Goal: Information Seeking & Learning: Learn about a topic

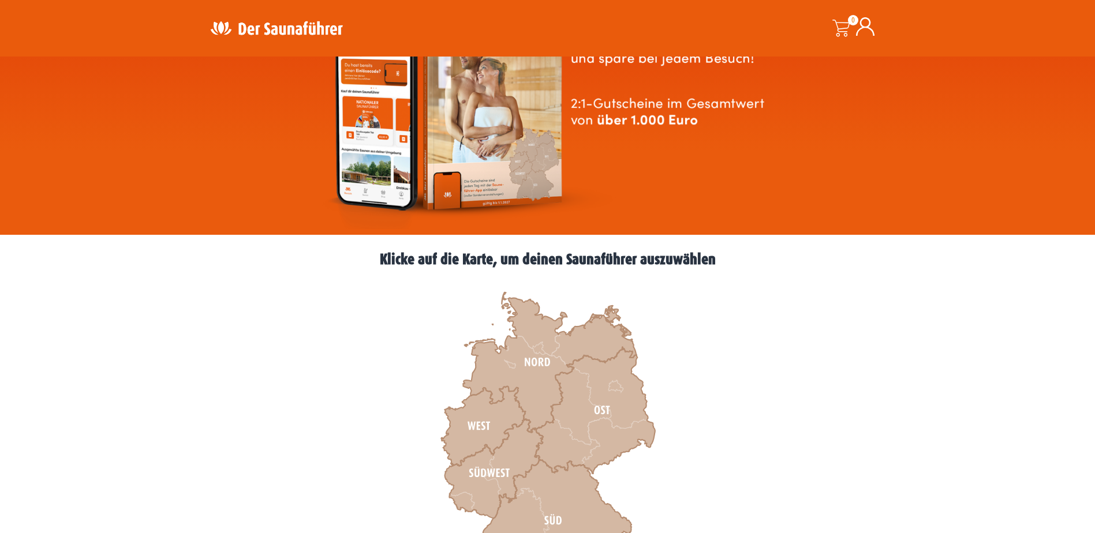
scroll to position [231, 0]
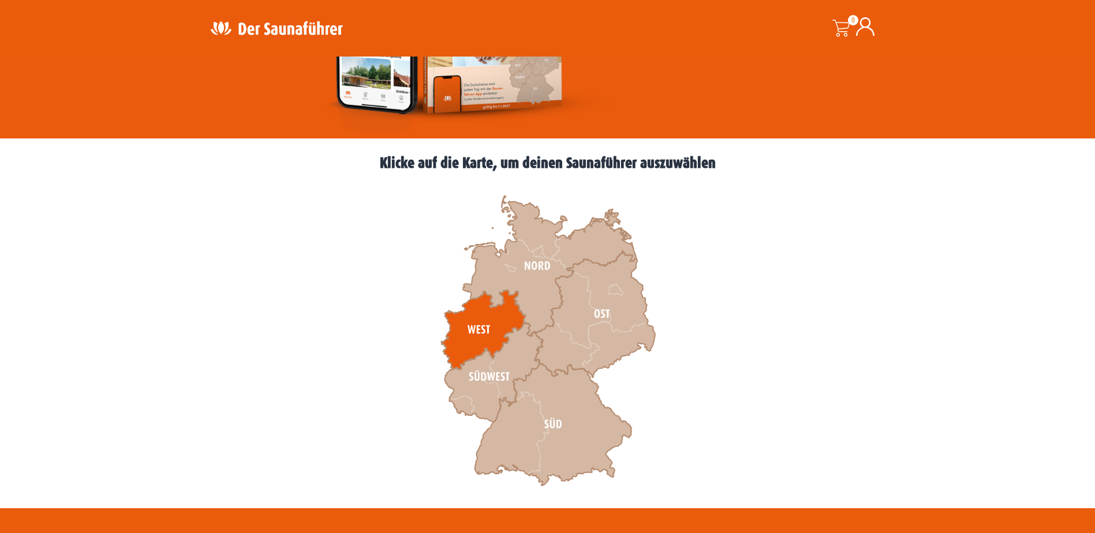
click at [473, 327] on icon at bounding box center [483, 330] width 84 height 80
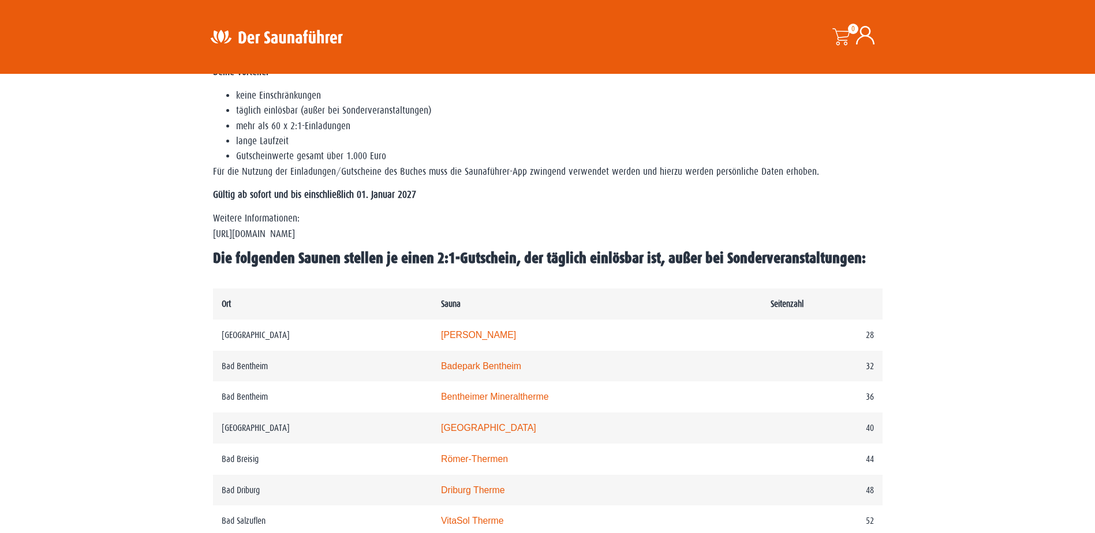
scroll to position [519, 0]
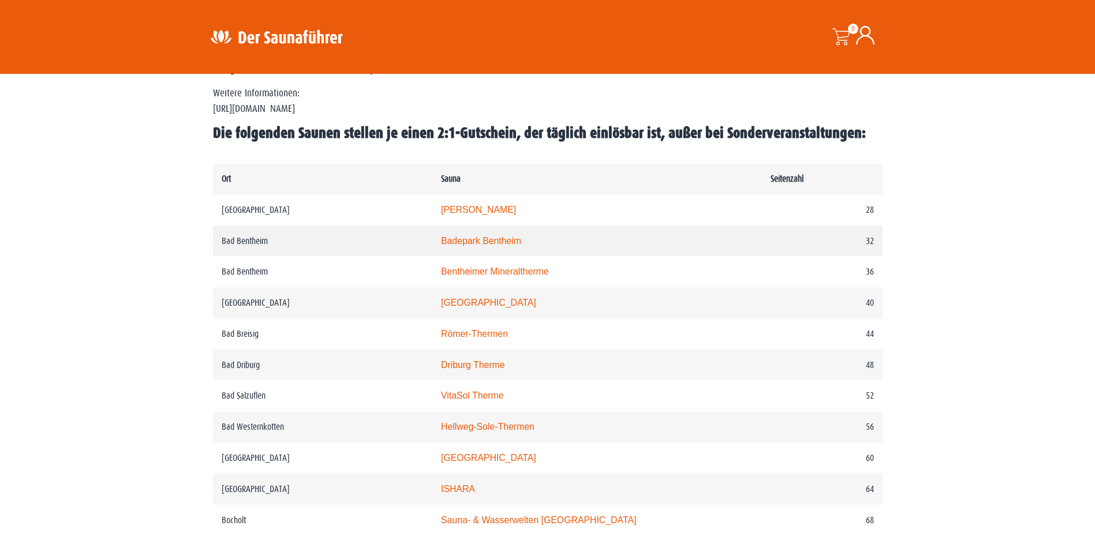
click at [502, 240] on link "Badepark Bentheim" at bounding box center [481, 241] width 80 height 10
click at [485, 304] on link "Rothaarbad" at bounding box center [488, 303] width 95 height 10
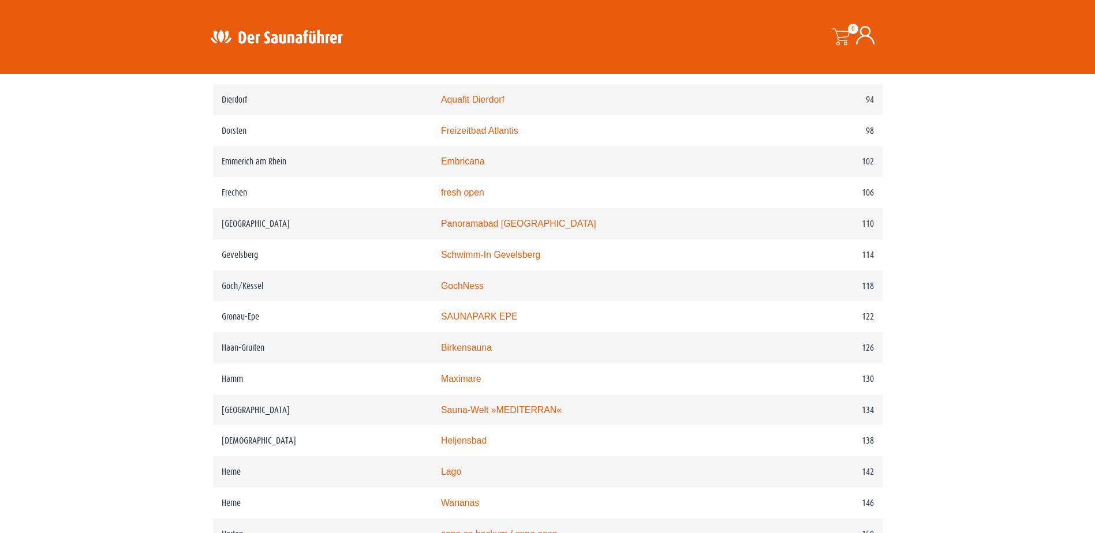
scroll to position [1212, 0]
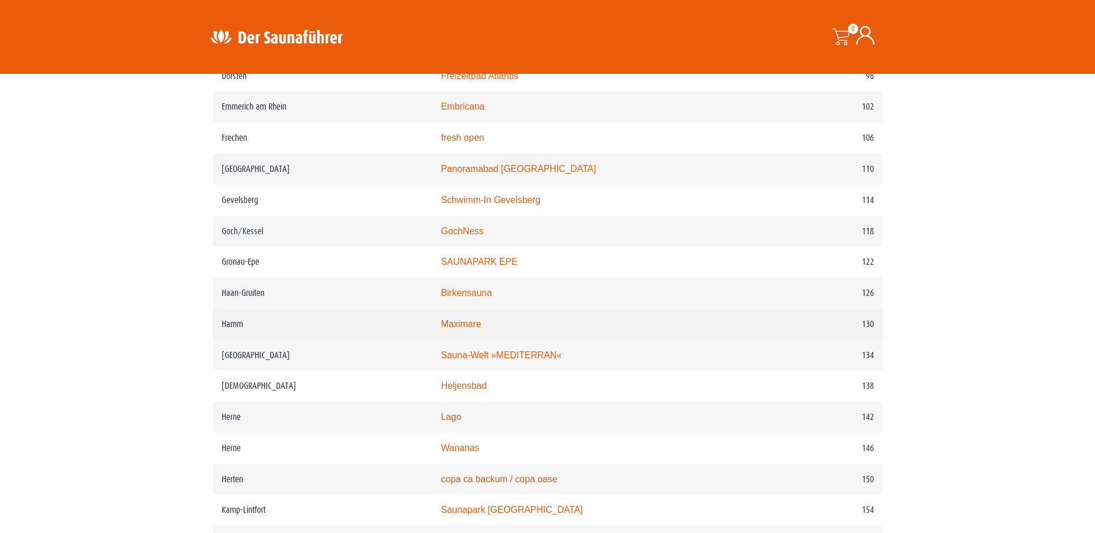
click at [481, 329] on link "Maximare" at bounding box center [461, 324] width 40 height 10
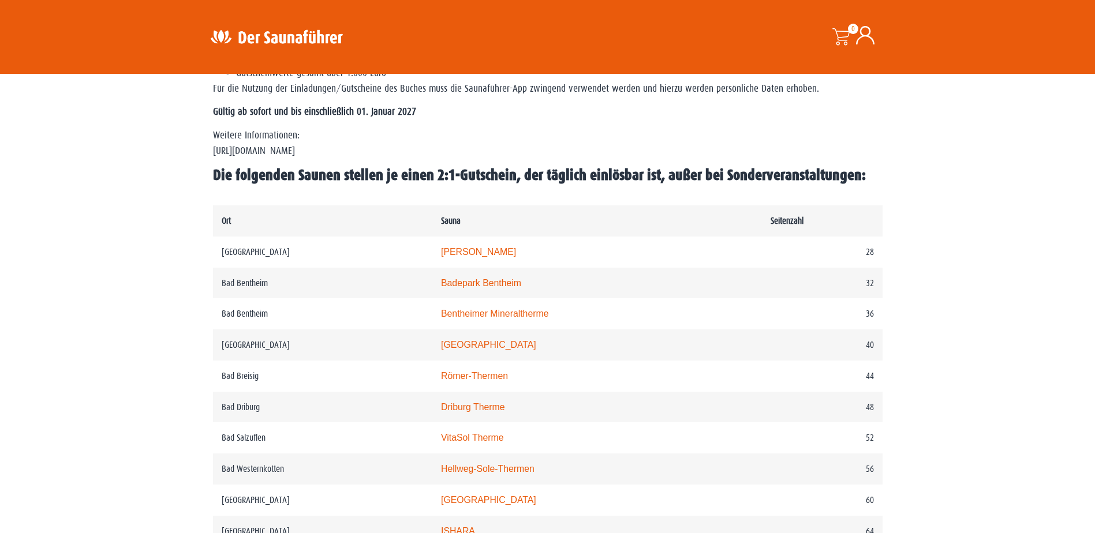
scroll to position [462, 0]
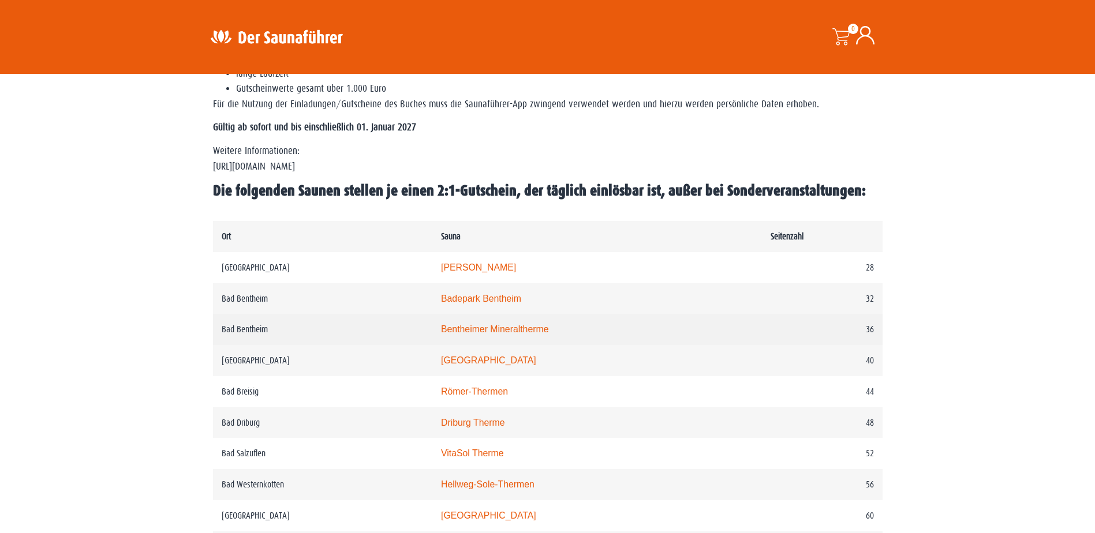
click at [502, 331] on link "Bentheimer Mineraltherme" at bounding box center [495, 329] width 108 height 10
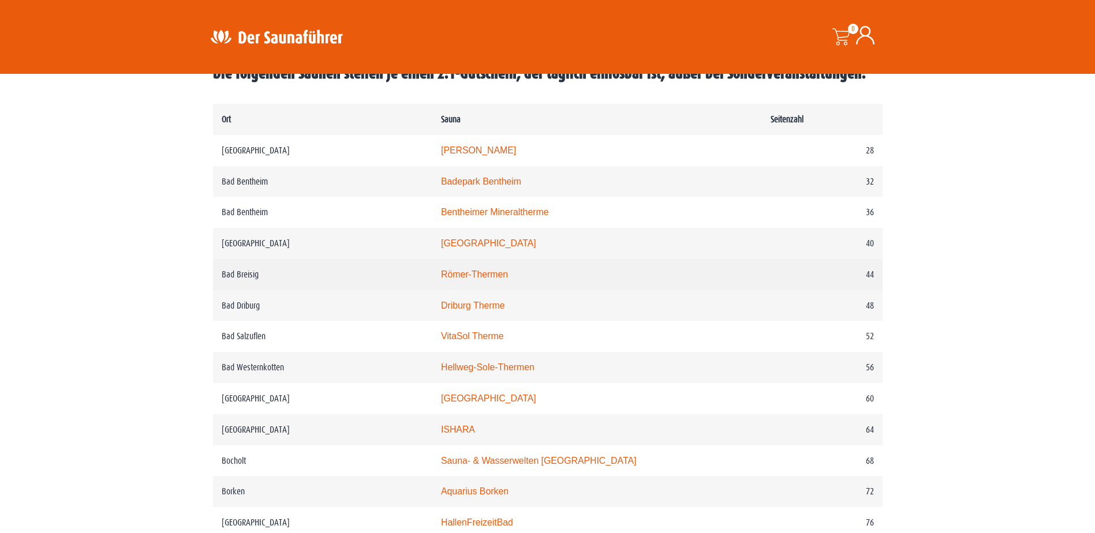
scroll to position [635, 0]
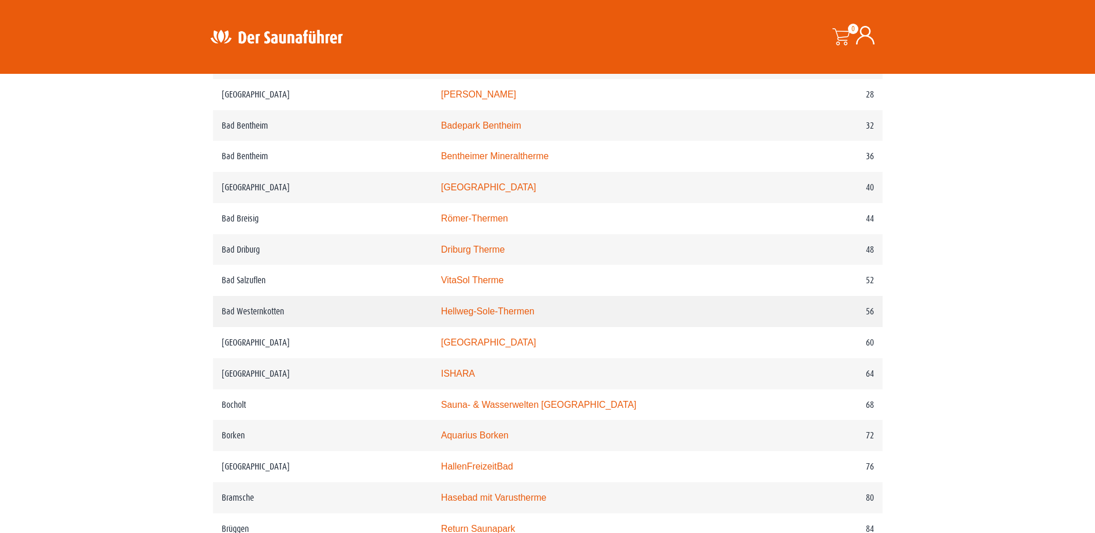
click at [535, 316] on link "Hellweg-Sole-Thermen" at bounding box center [488, 312] width 94 height 10
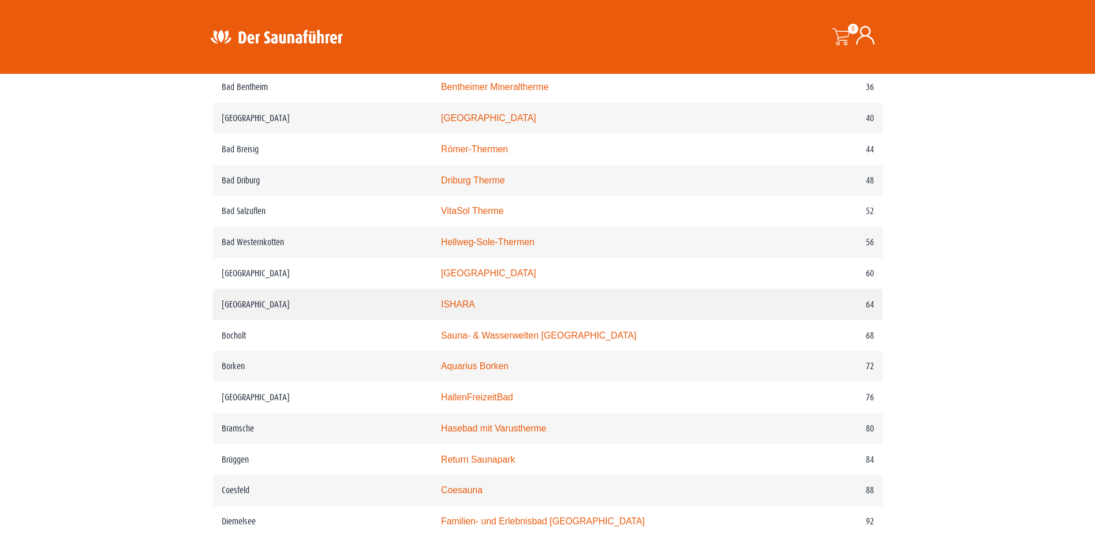
scroll to position [750, 0]
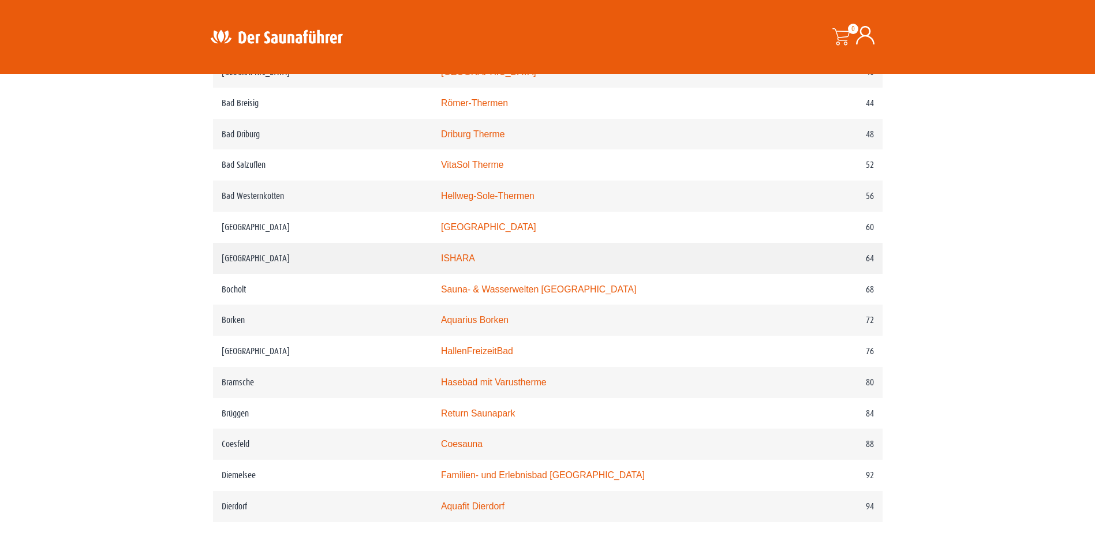
click at [475, 259] on link "ISHARA" at bounding box center [458, 258] width 34 height 10
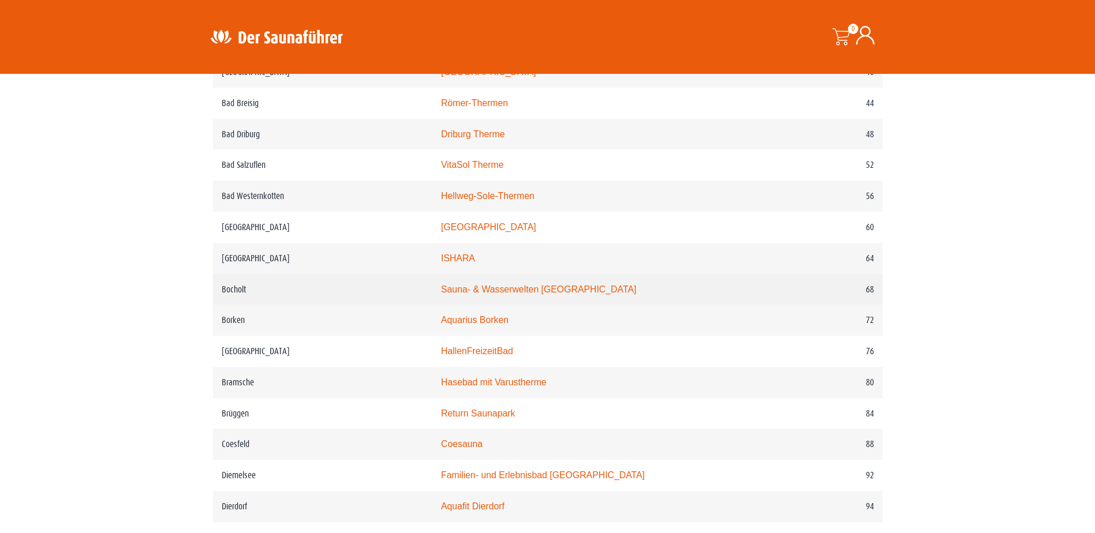
click at [556, 294] on link "Sauna- & Wasserwelten Bahia" at bounding box center [538, 290] width 195 height 10
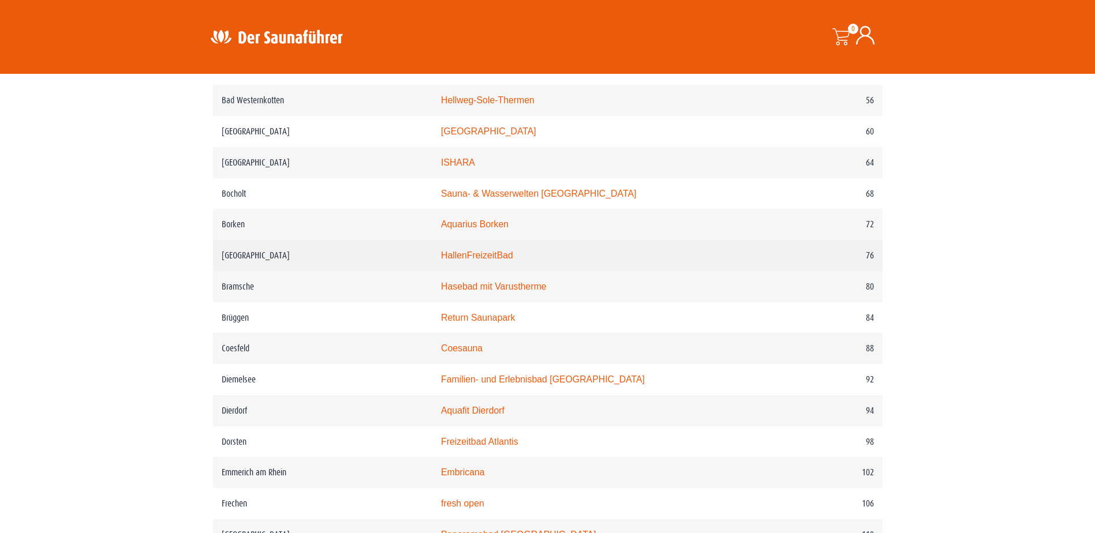
scroll to position [866, 0]
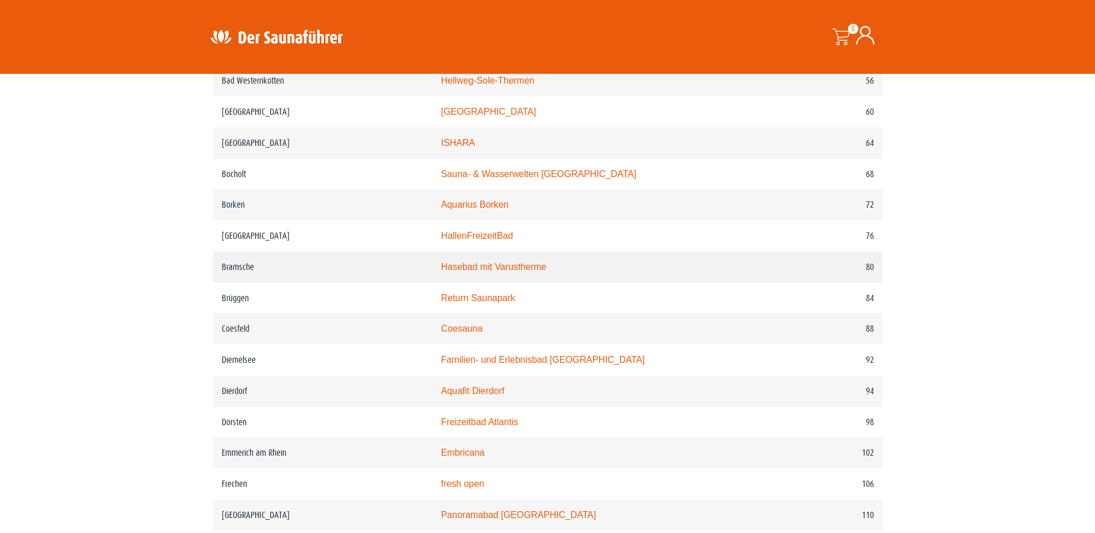
click at [525, 272] on link "Hasebad mit Varustherme" at bounding box center [494, 267] width 106 height 10
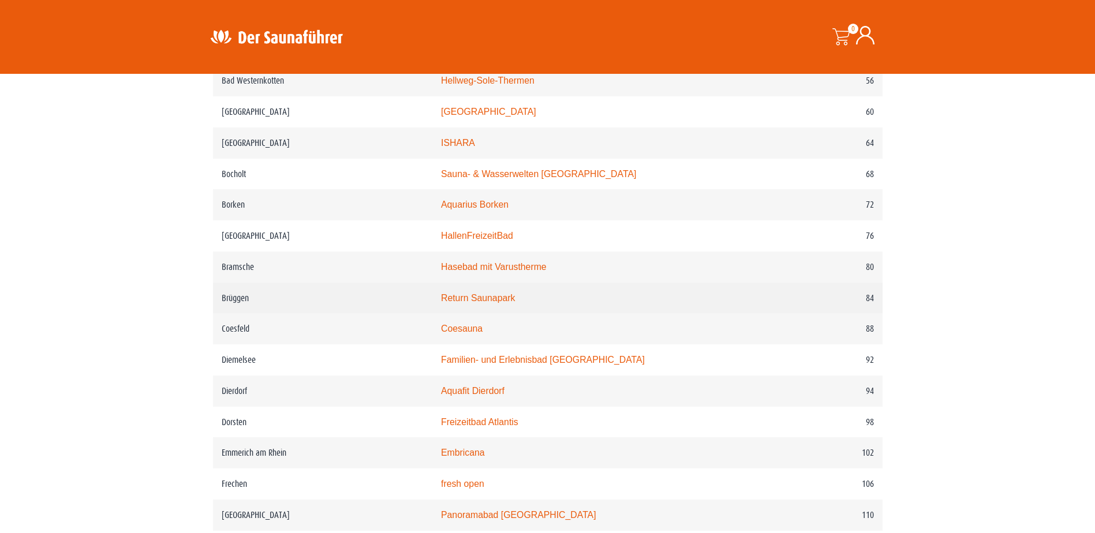
click at [515, 303] on link "Return Saunapark" at bounding box center [478, 298] width 74 height 10
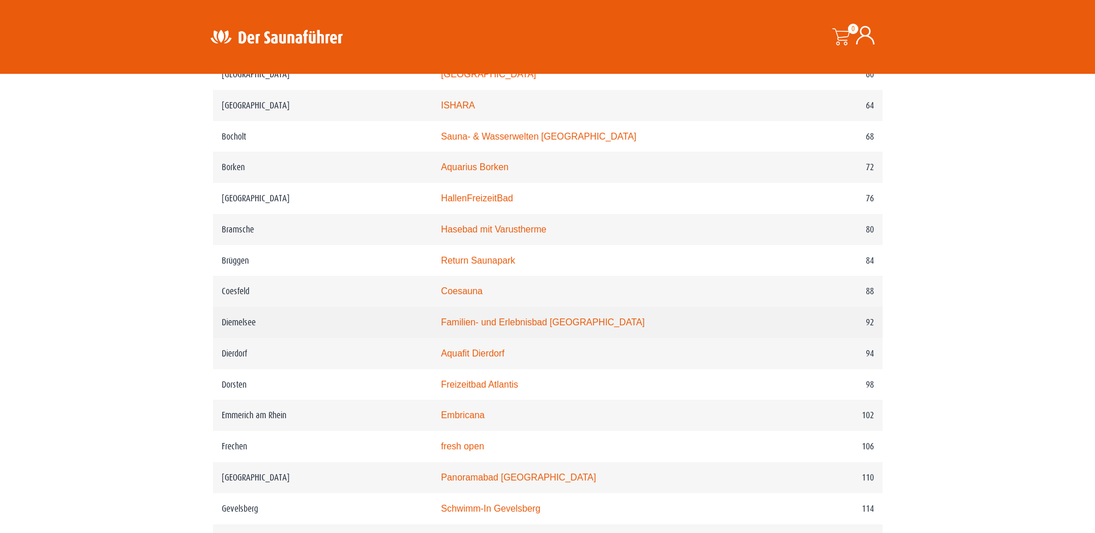
scroll to position [981, 0]
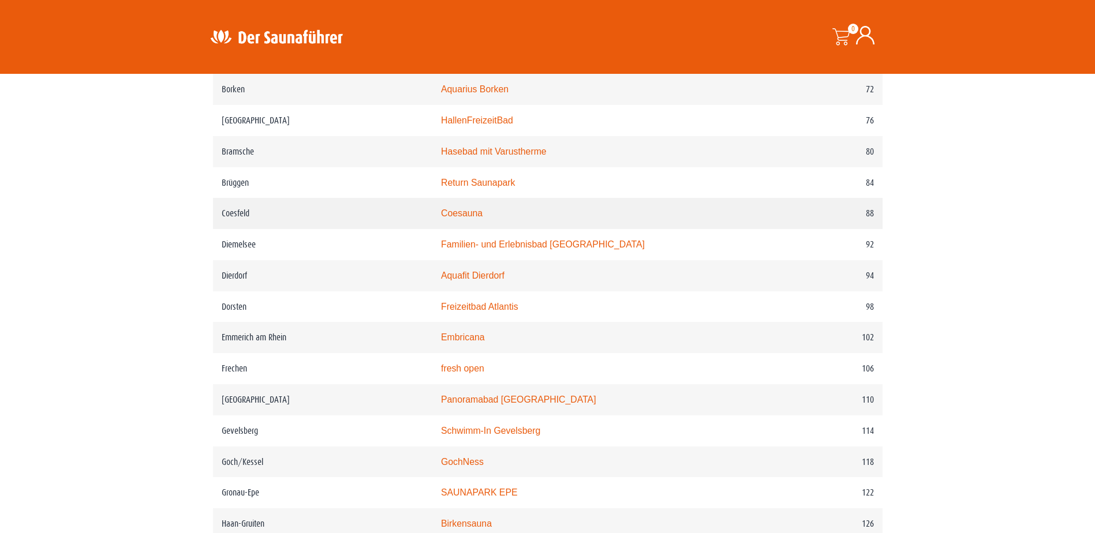
click at [483, 218] on link "Coesauna" at bounding box center [462, 213] width 42 height 10
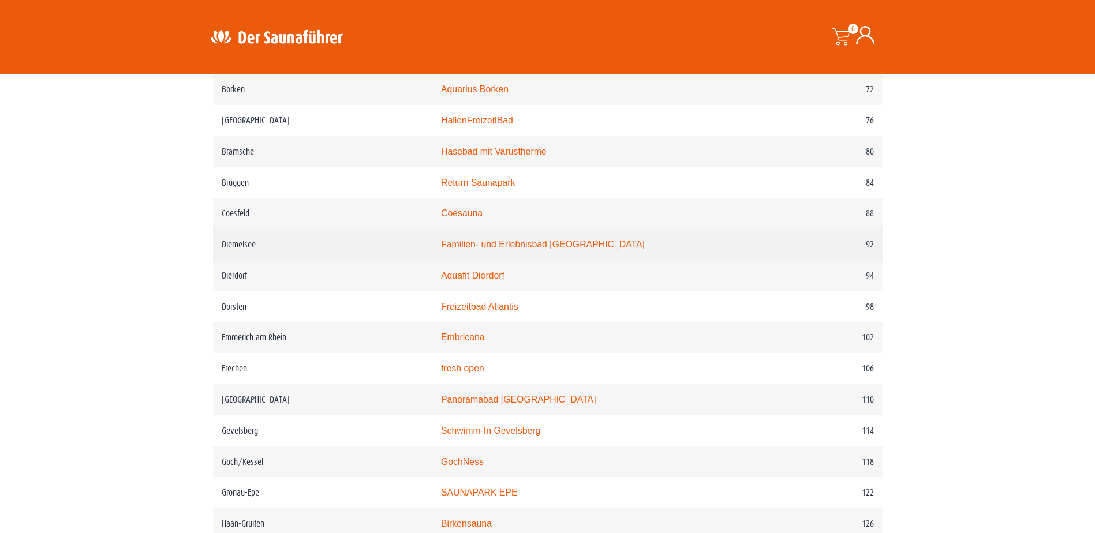
click at [540, 249] on link "Familien- und Erlebnisbad Heringhausen" at bounding box center [543, 245] width 204 height 10
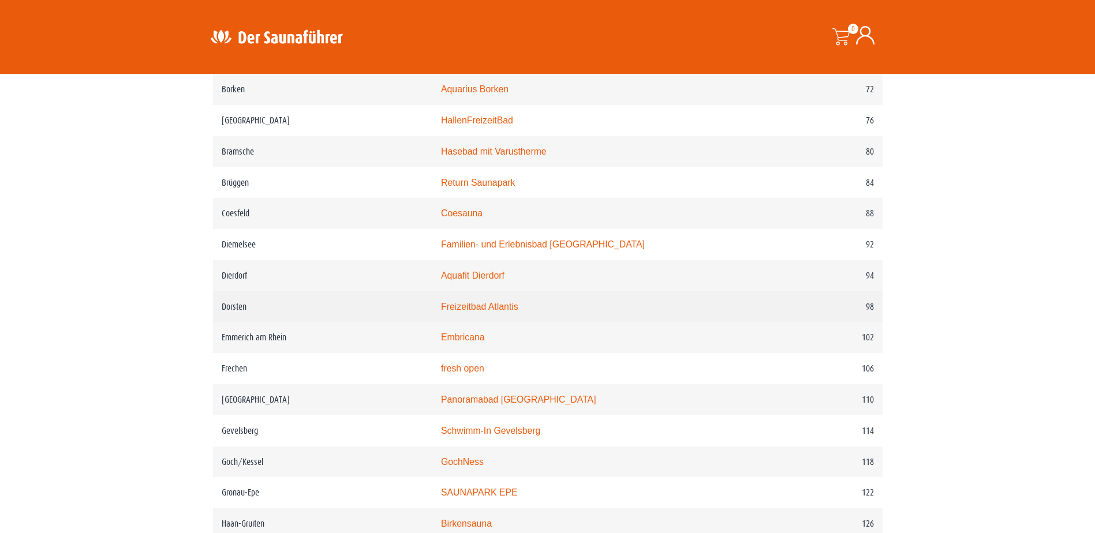
click at [503, 312] on link "Freizeitbad Atlantis" at bounding box center [479, 307] width 77 height 10
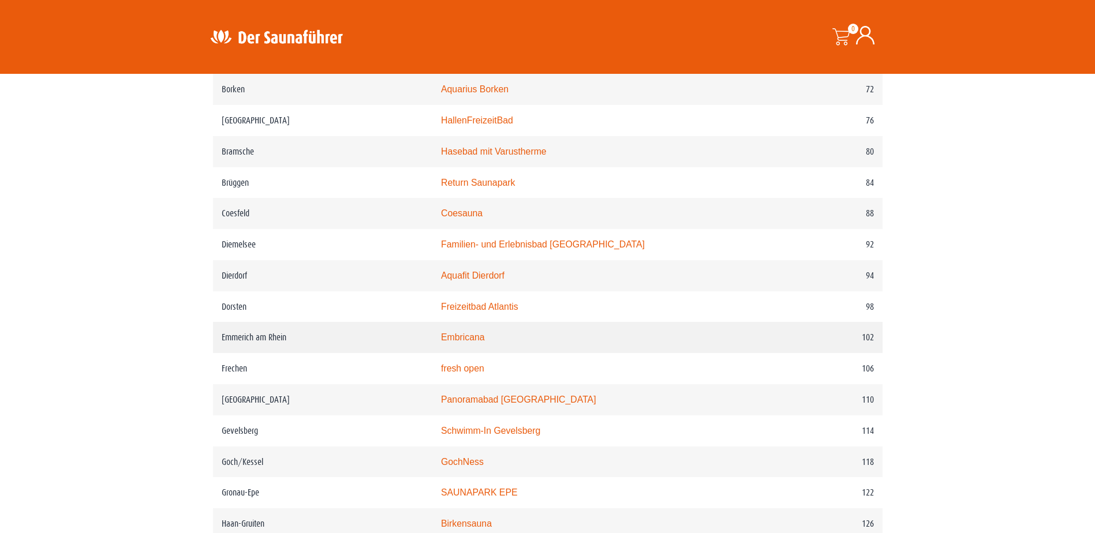
click at [485, 342] on link "Embricana" at bounding box center [463, 337] width 44 height 10
click at [505, 405] on link "Panoramabad Georgsmarienhütte" at bounding box center [518, 400] width 155 height 10
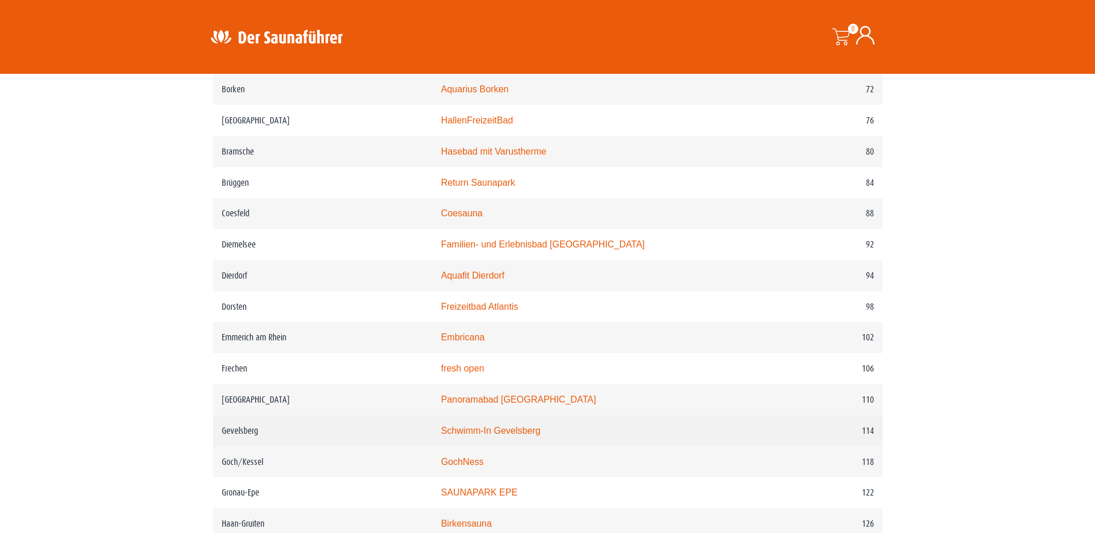
click at [511, 436] on link "Schwimm-In Gevelsberg" at bounding box center [490, 431] width 99 height 10
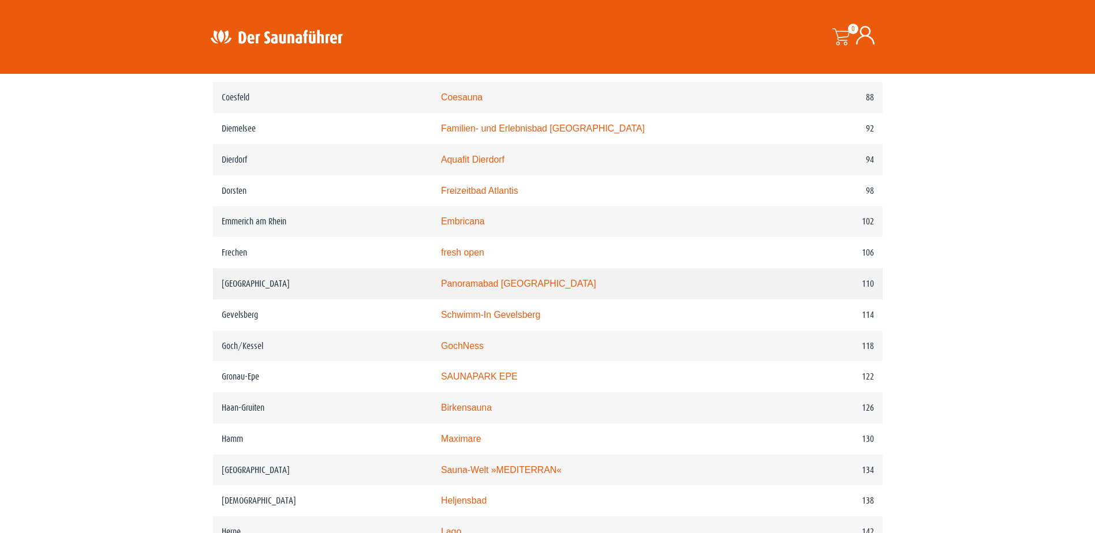
scroll to position [1154, 0]
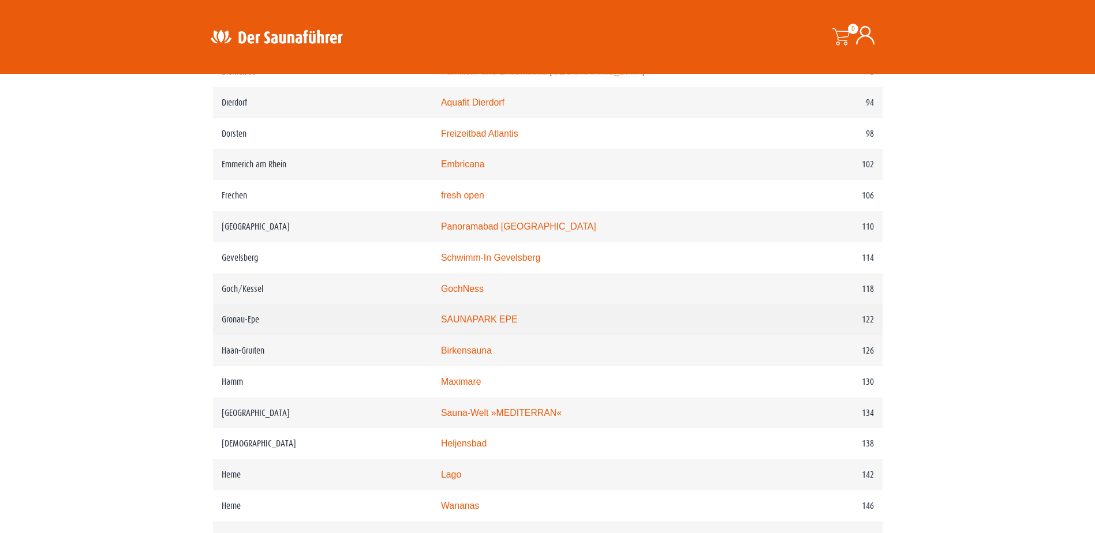
click at [484, 324] on link "SAUNAPARK EPE" at bounding box center [479, 320] width 77 height 10
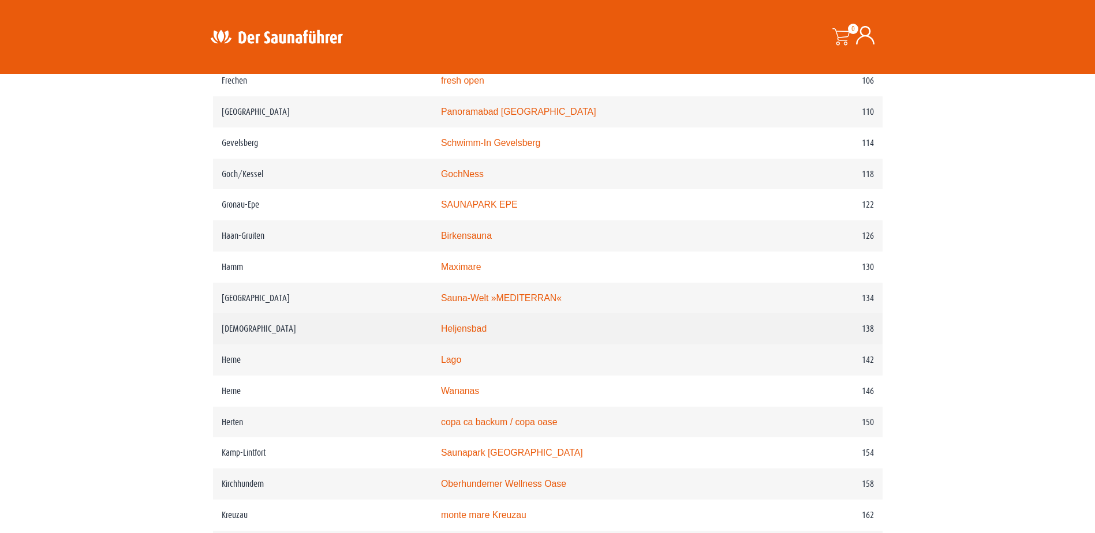
scroll to position [1270, 0]
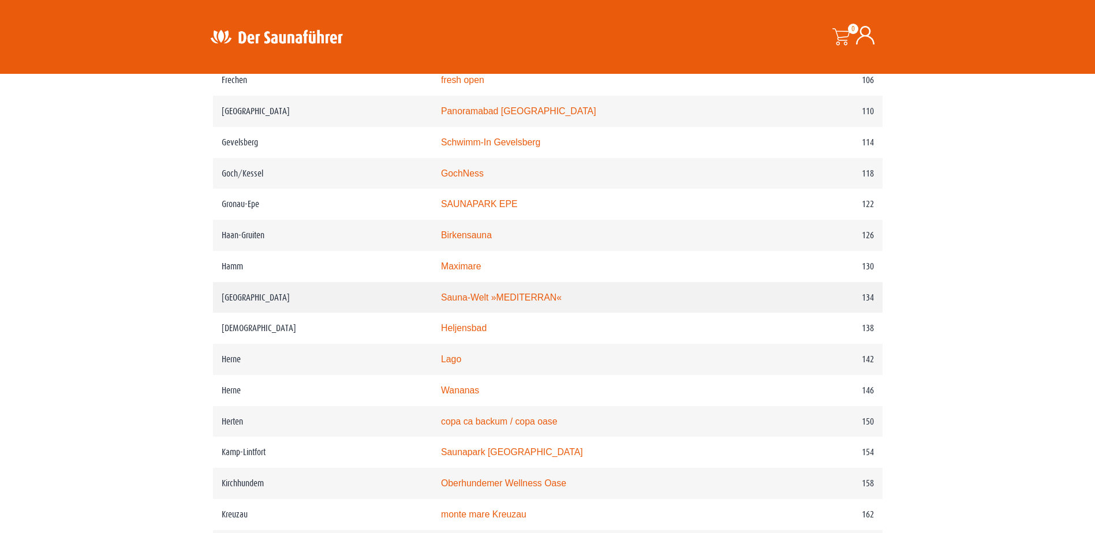
click at [537, 302] on link "Sauna-Welt »MEDITERRAN«" at bounding box center [501, 298] width 121 height 10
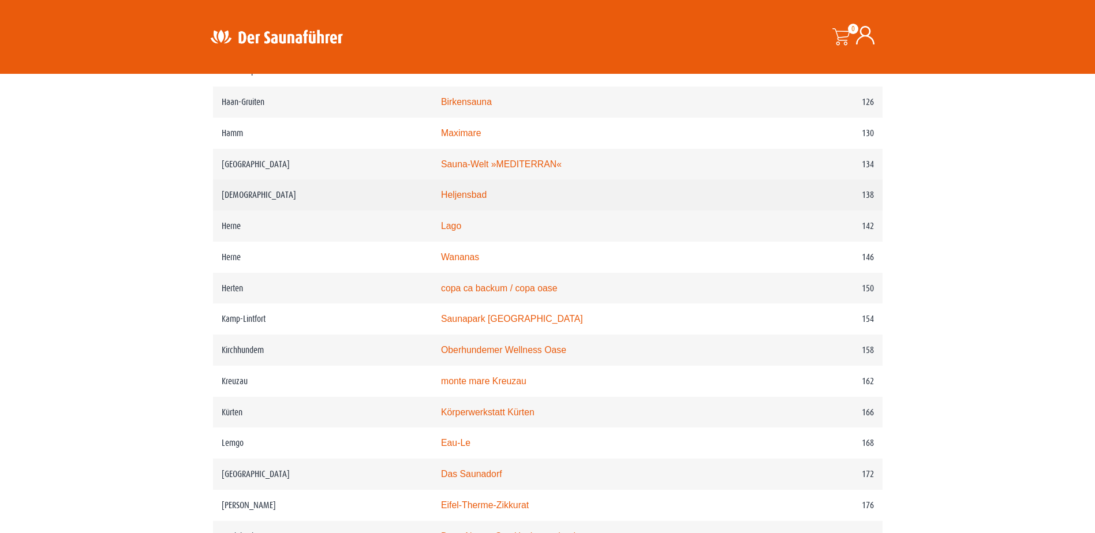
scroll to position [1385, 0]
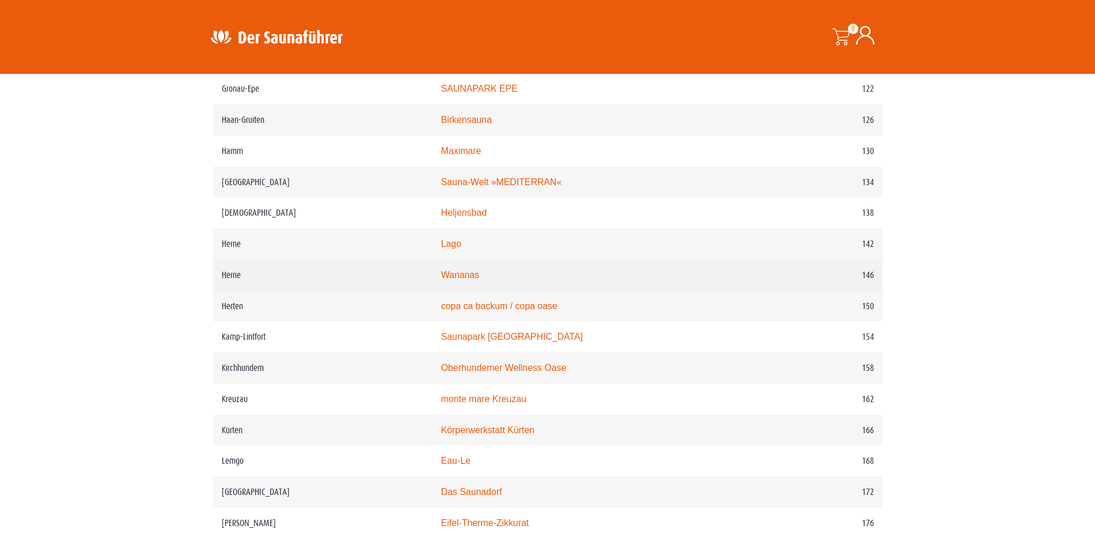
click at [479, 280] on link "Wananas" at bounding box center [460, 275] width 38 height 10
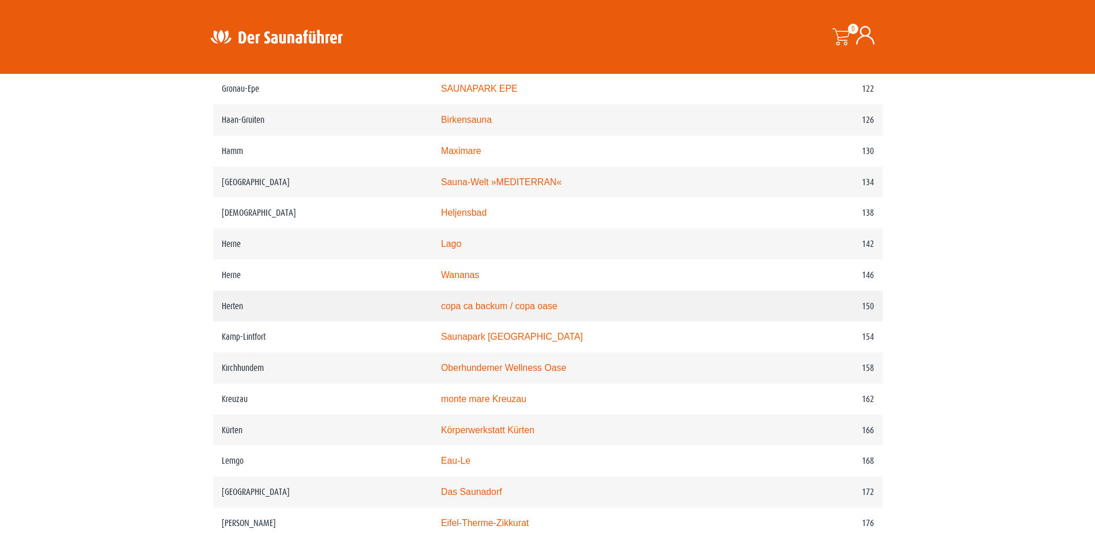
click at [526, 311] on link "copa ca backum / copa oase" at bounding box center [499, 306] width 117 height 10
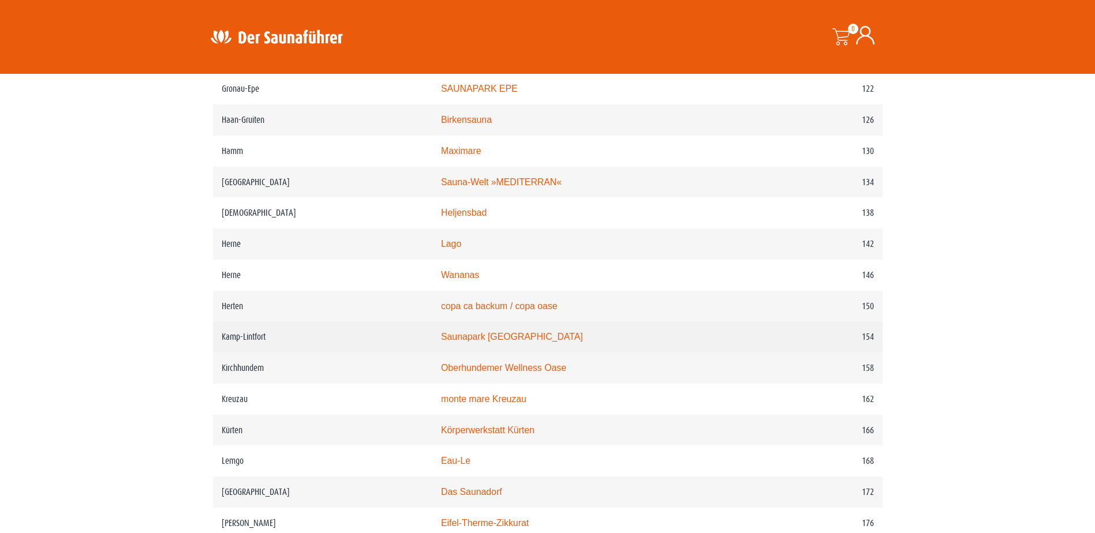
scroll to position [1443, 0]
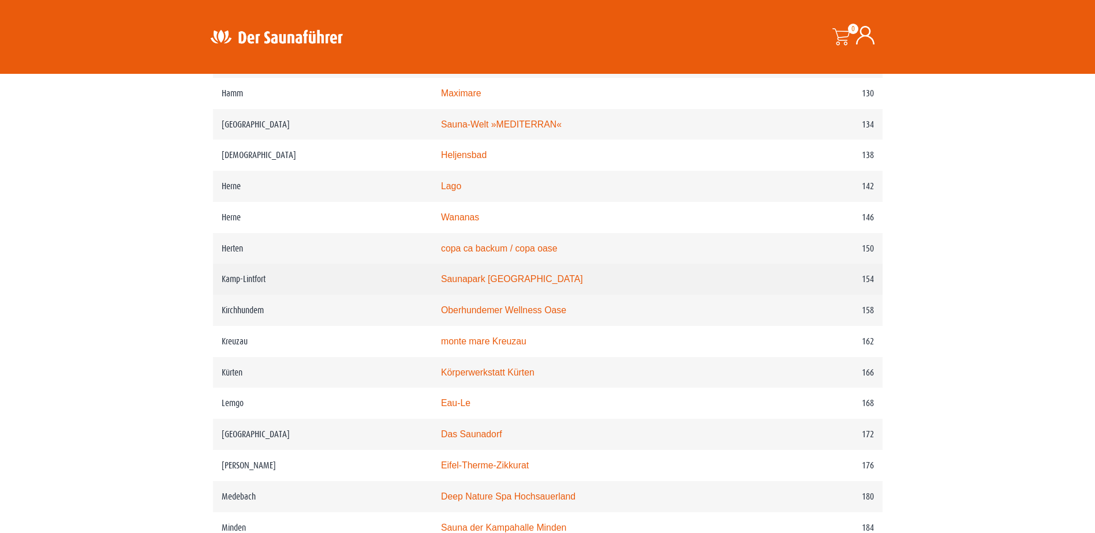
click at [530, 284] on link "Saunapark Kamperbrück" at bounding box center [512, 279] width 142 height 10
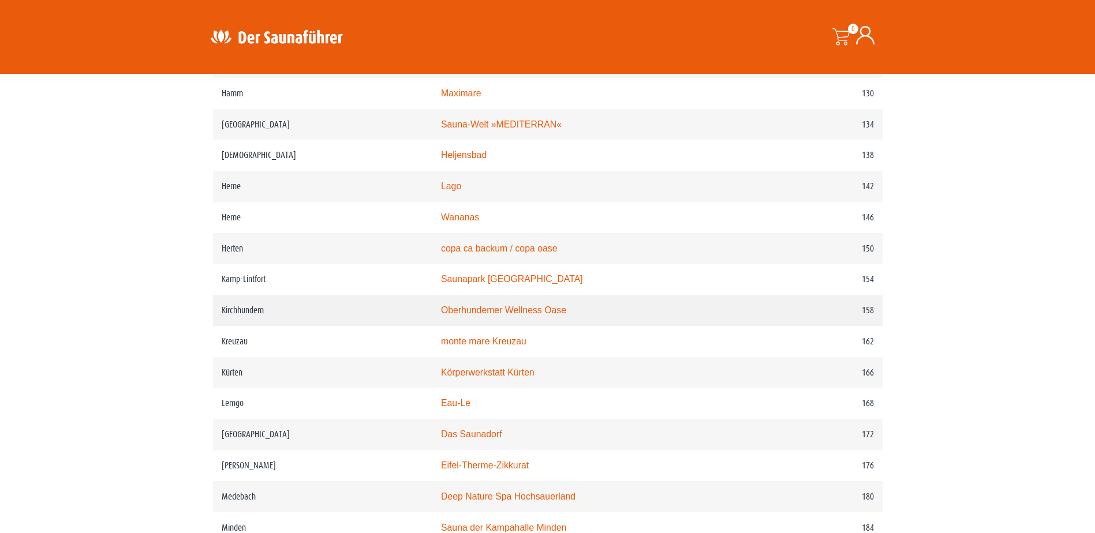
click at [509, 315] on link "Oberhundemer Wellness Oase" at bounding box center [503, 310] width 125 height 10
click at [514, 378] on link "Körperwerkstatt Kürten" at bounding box center [488, 373] width 94 height 10
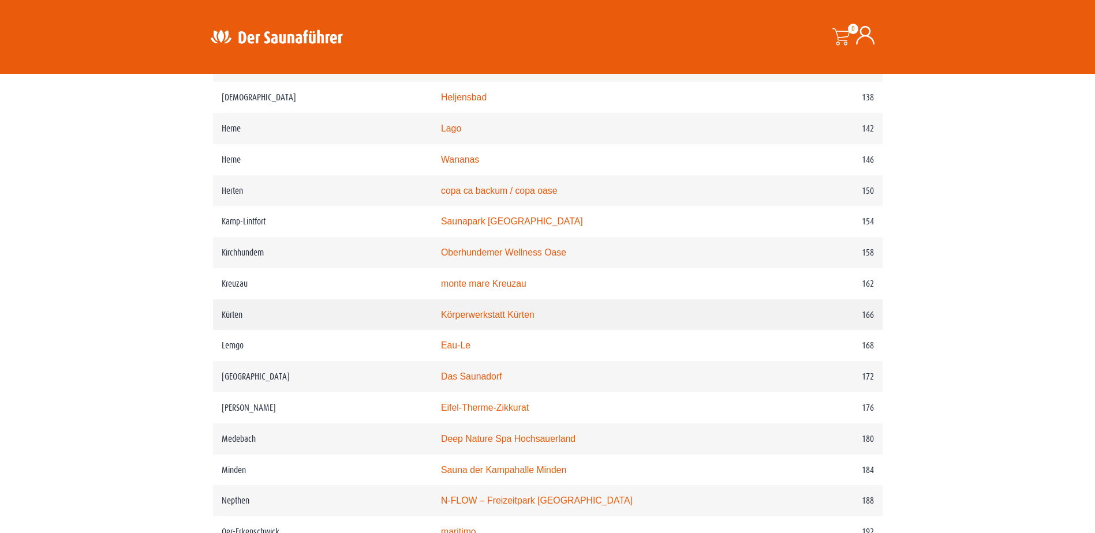
scroll to position [1558, 0]
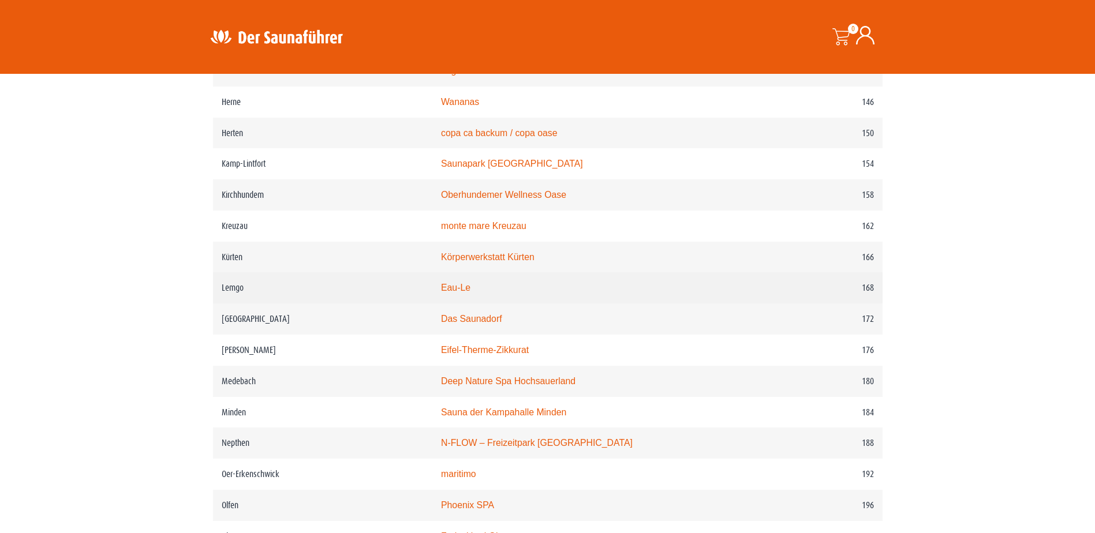
click at [470, 293] on link "Eau-Le" at bounding box center [455, 288] width 29 height 10
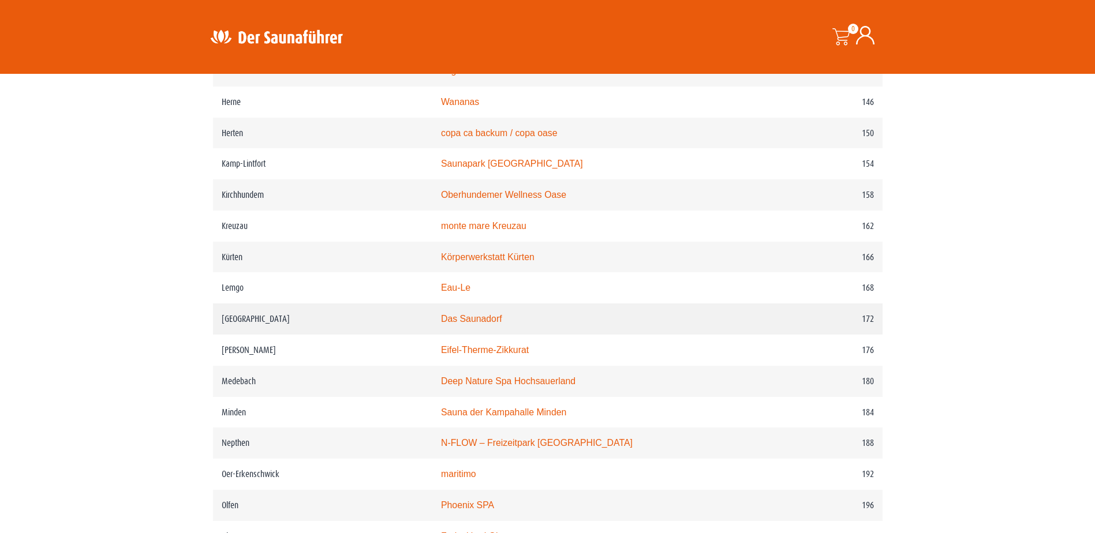
click at [490, 324] on link "Das Saunadorf" at bounding box center [471, 319] width 61 height 10
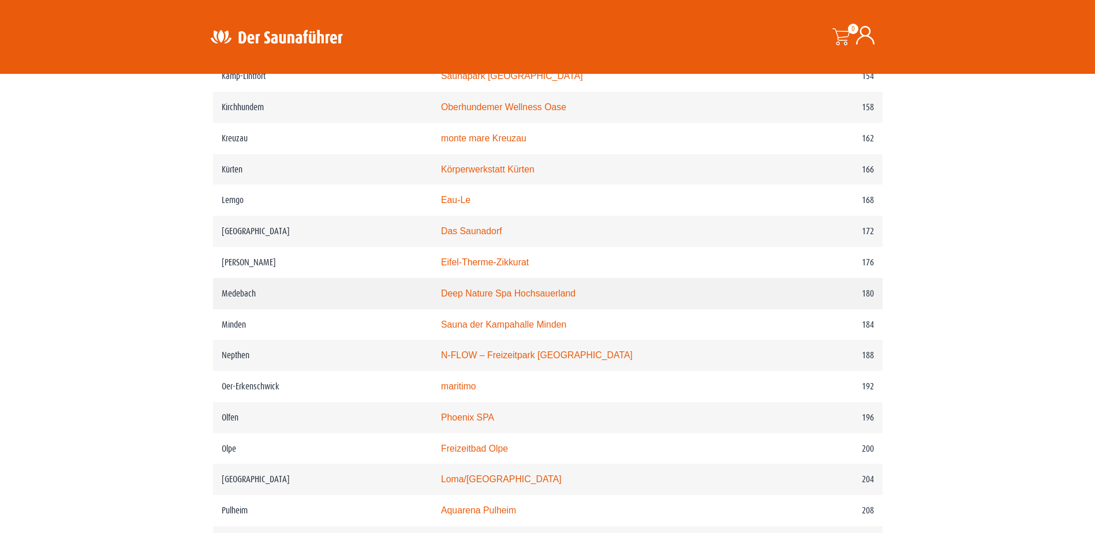
scroll to position [1674, 0]
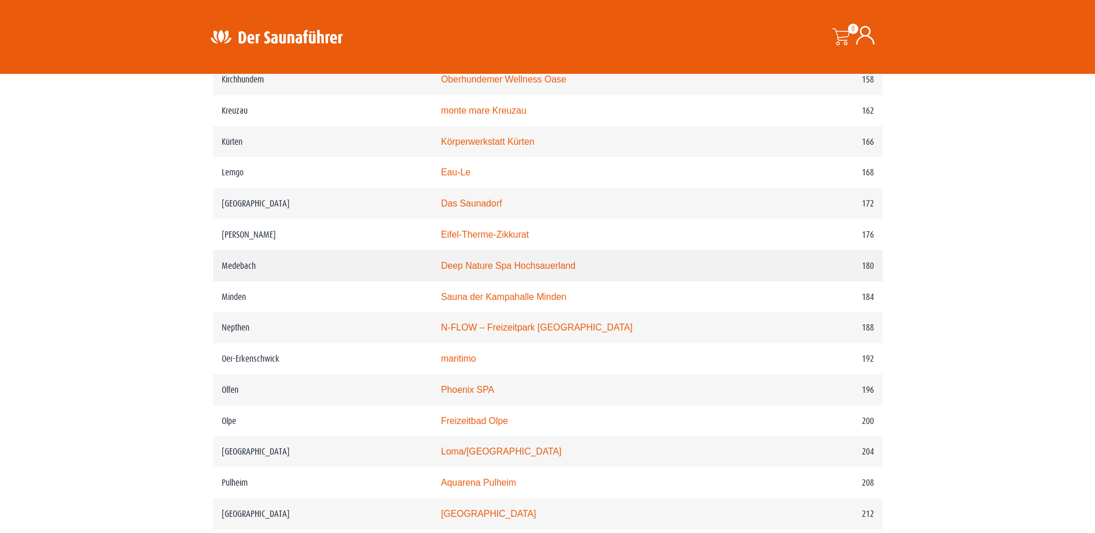
click at [562, 271] on link "Deep Nature Spa Hochsauerland" at bounding box center [508, 266] width 134 height 10
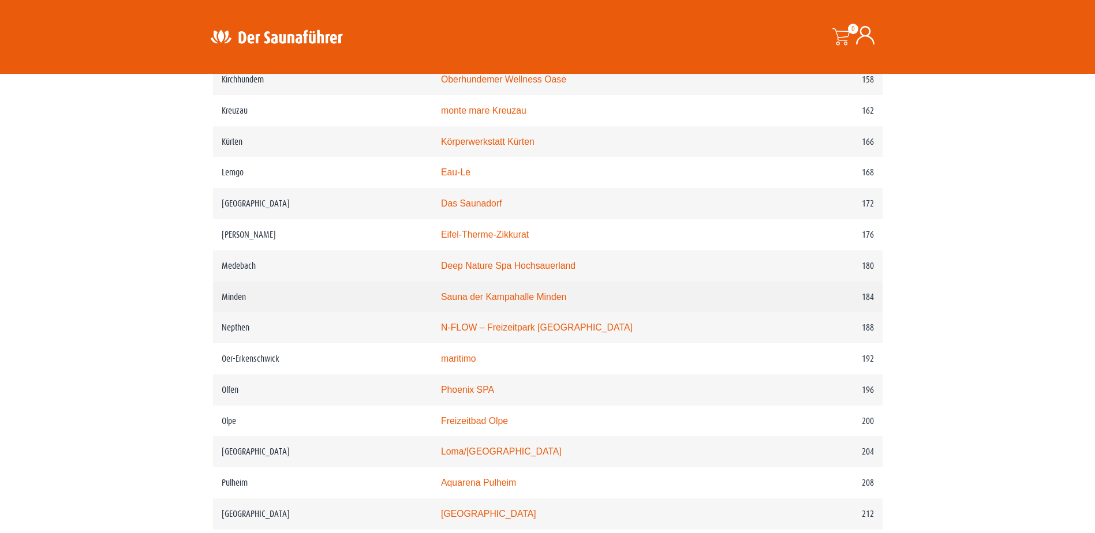
click at [537, 302] on link "Sauna der Kampahalle Minden" at bounding box center [503, 297] width 125 height 10
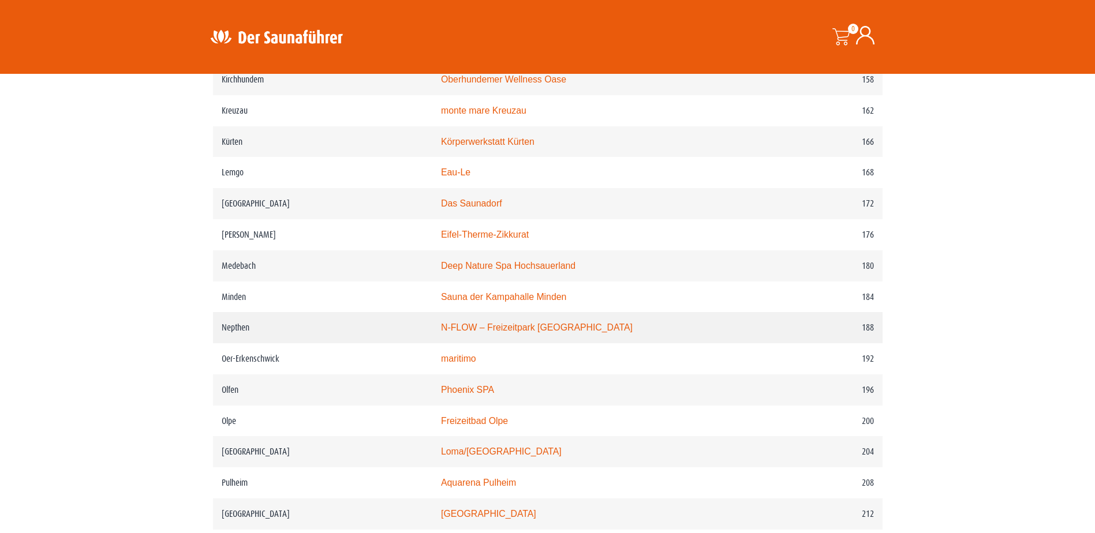
click at [567, 332] on link "N-FLOW – Freizeitpark Netphen" at bounding box center [537, 328] width 192 height 10
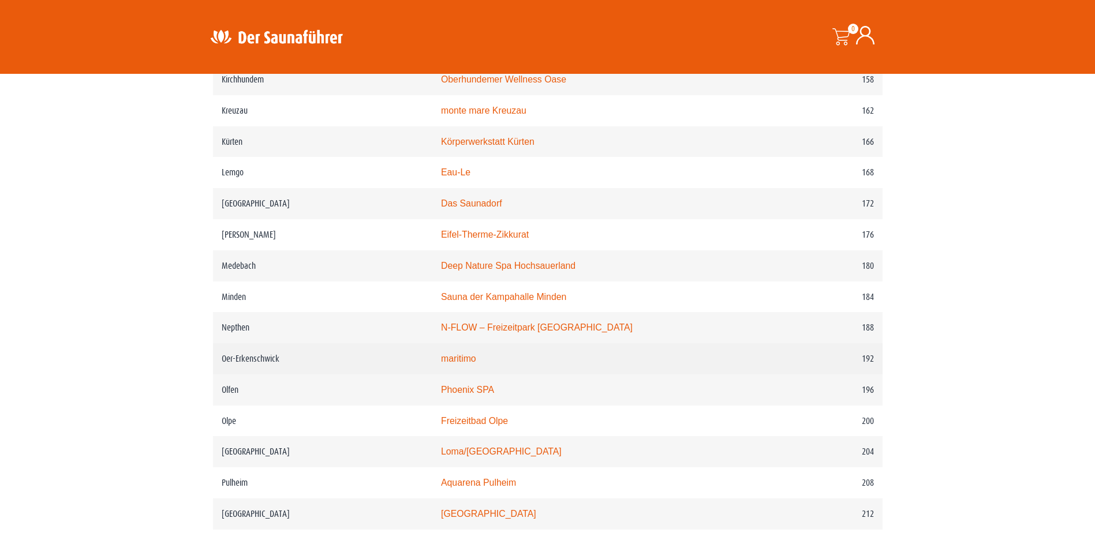
scroll to position [1732, 0]
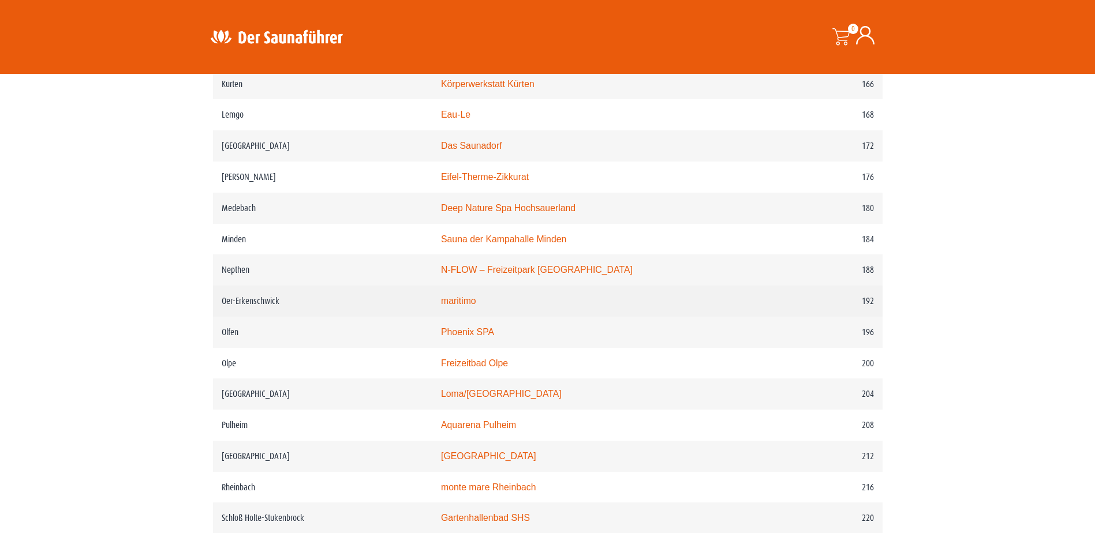
click at [465, 306] on link "maritimo" at bounding box center [458, 301] width 35 height 10
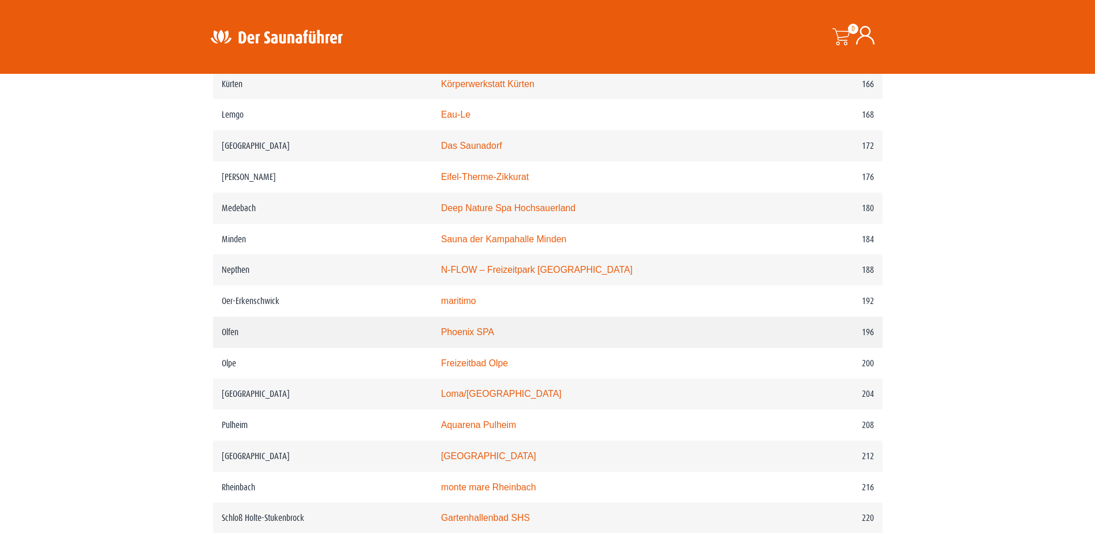
click at [490, 337] on link "Phoenix SPA" at bounding box center [467, 332] width 53 height 10
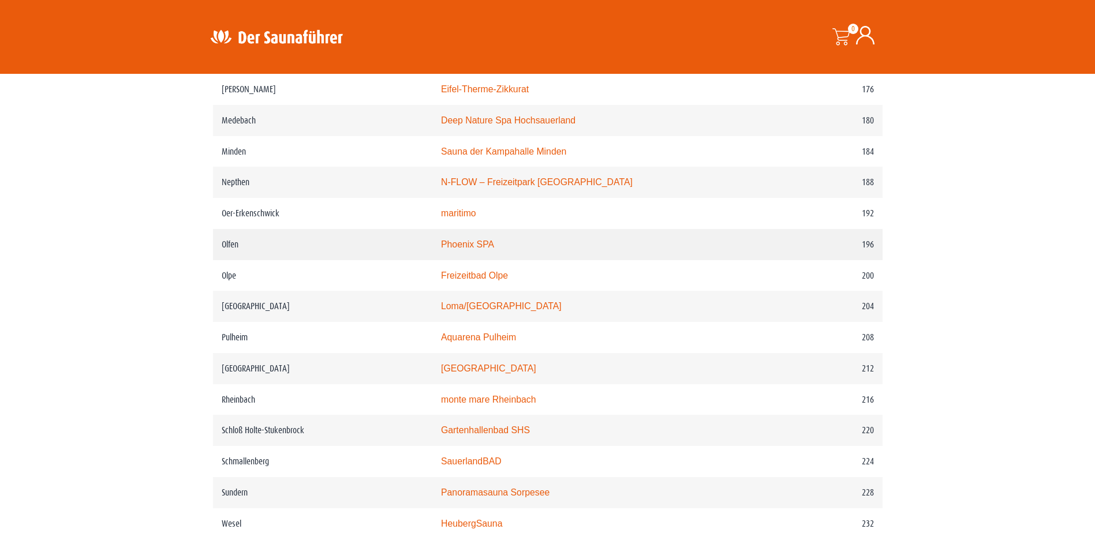
scroll to position [1847, 0]
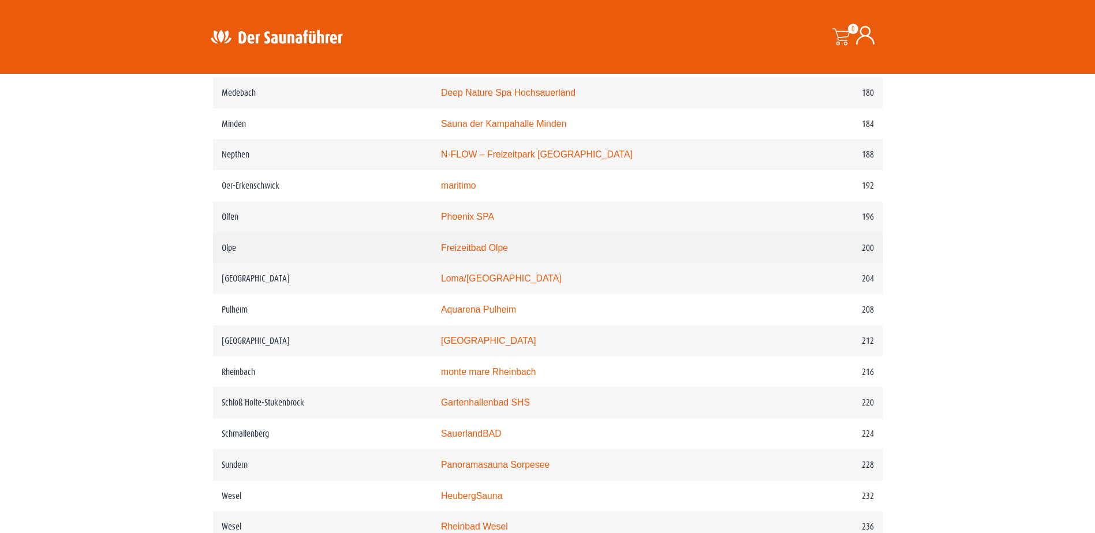
click at [506, 253] on link "Freizeitbad Olpe" at bounding box center [474, 248] width 67 height 10
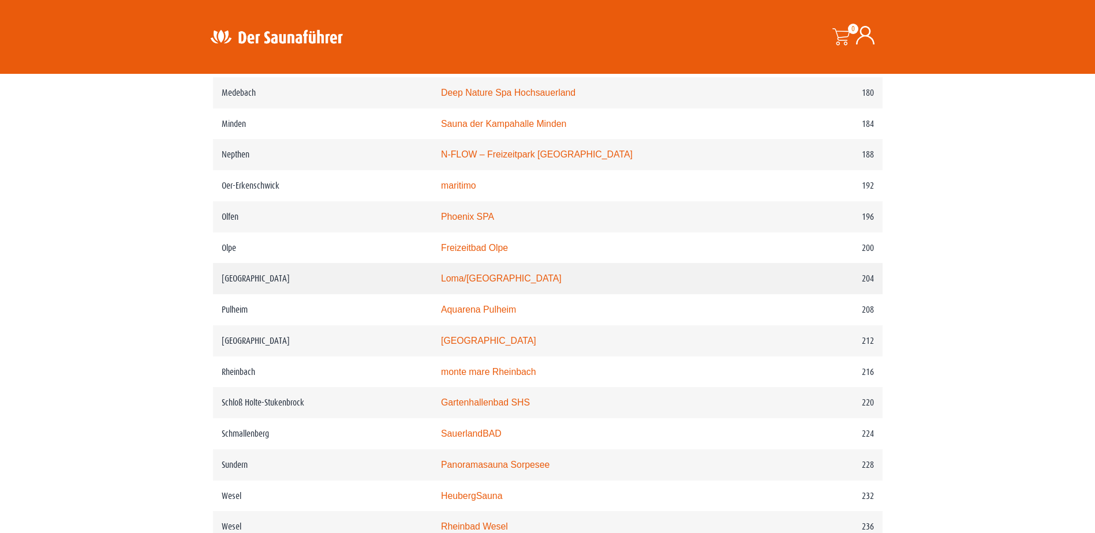
click at [510, 283] on link "Loma/Nettebad" at bounding box center [501, 279] width 121 height 10
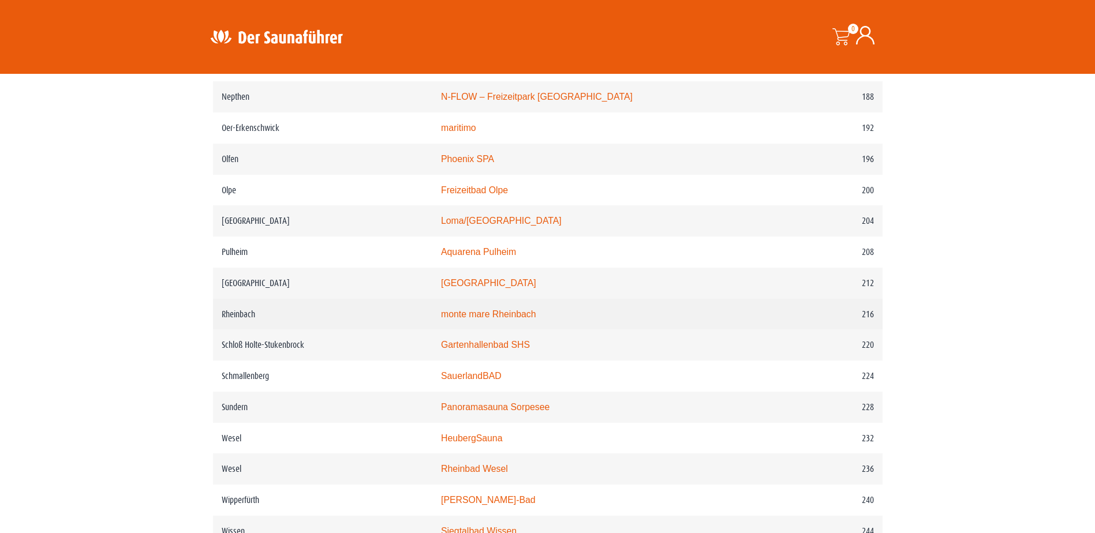
scroll to position [1963, 0]
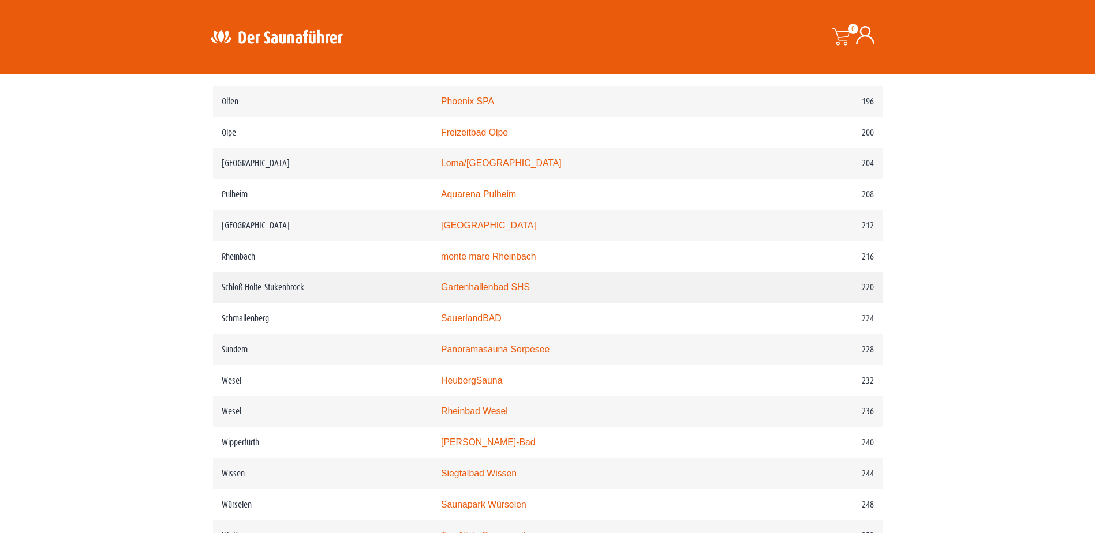
click at [507, 292] on link "Gartenhallenbad SHS" at bounding box center [485, 287] width 89 height 10
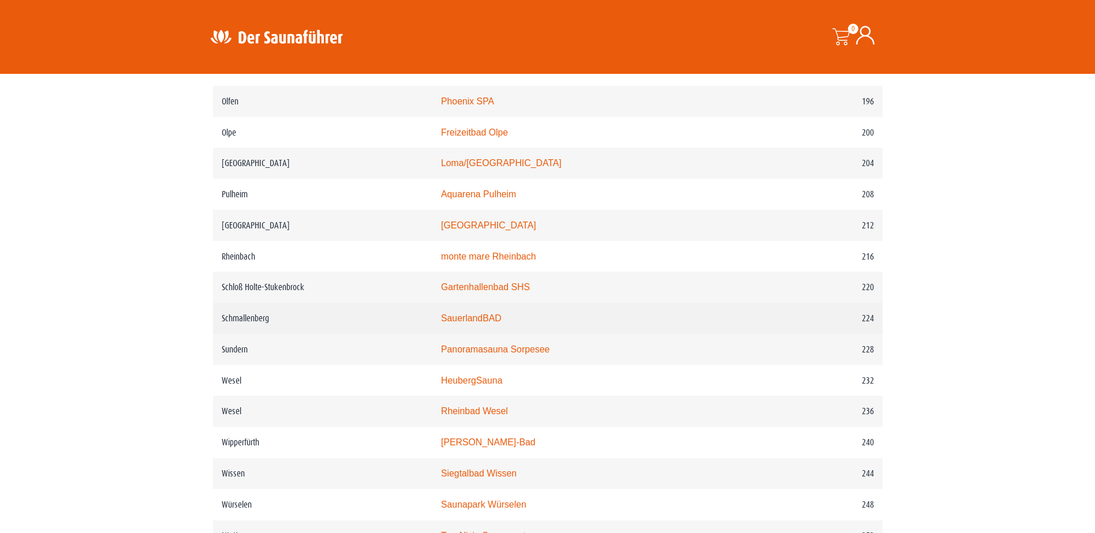
click at [471, 323] on link "SauerlandBAD" at bounding box center [471, 318] width 61 height 10
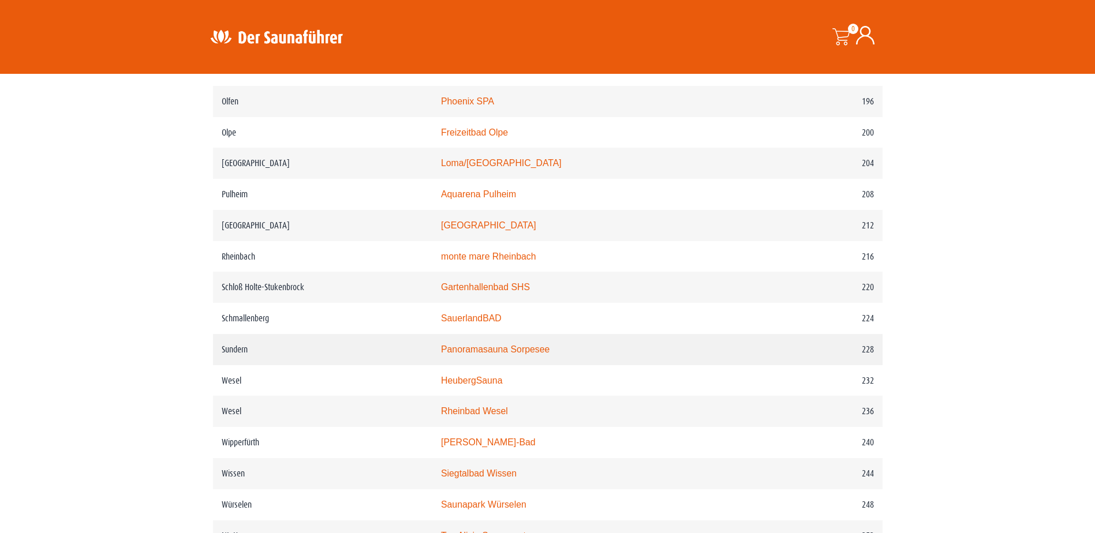
click at [539, 354] on link "Panoramasauna Sorpesee" at bounding box center [495, 350] width 109 height 10
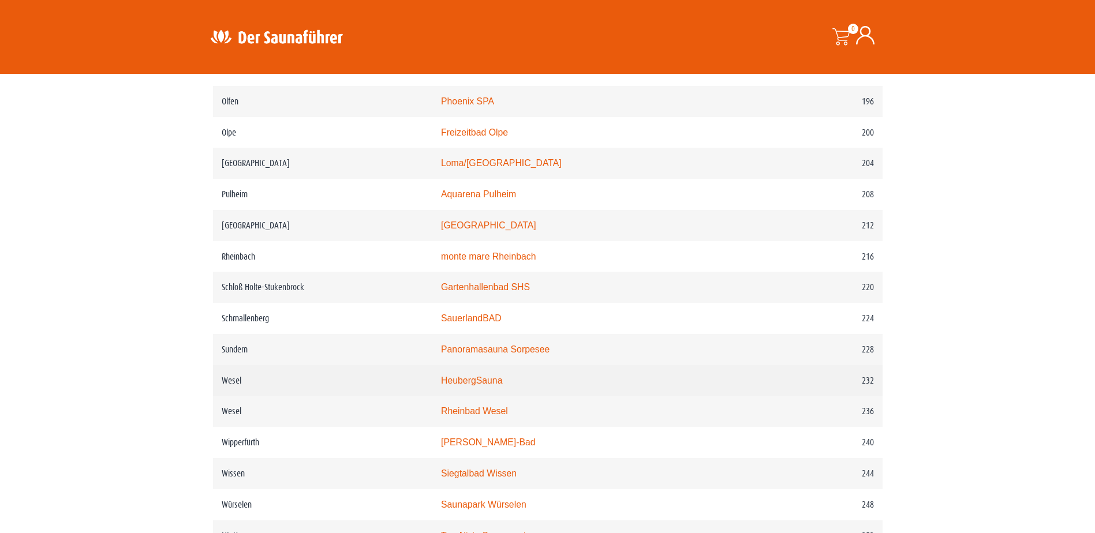
click at [503, 386] on link "HeubergSauna" at bounding box center [472, 381] width 62 height 10
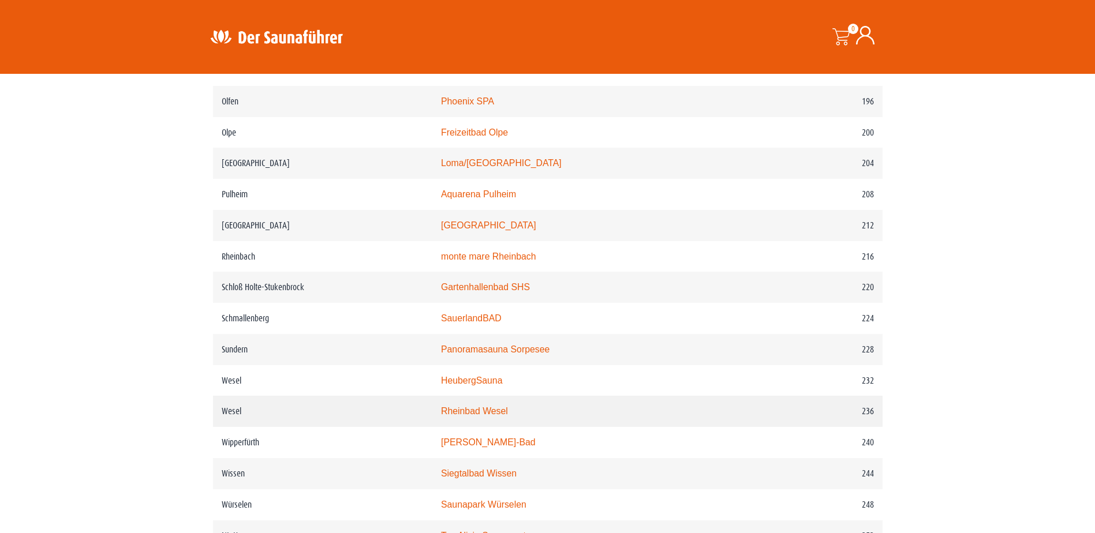
click at [486, 416] on link "Rheinbad Wesel" at bounding box center [474, 411] width 67 height 10
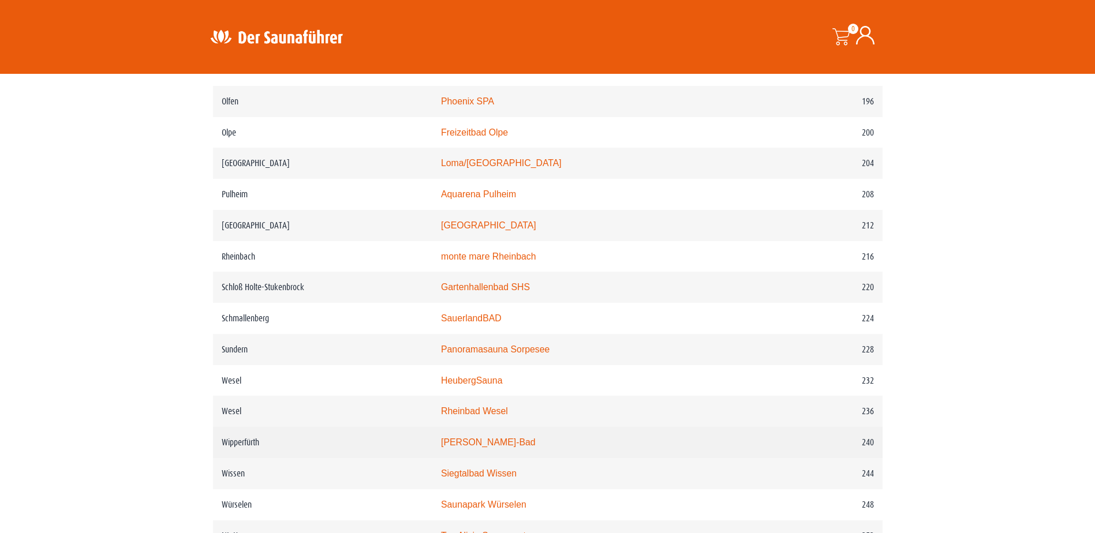
click at [491, 447] on link "Walter-Leo-Schmitz-Bad" at bounding box center [488, 443] width 95 height 10
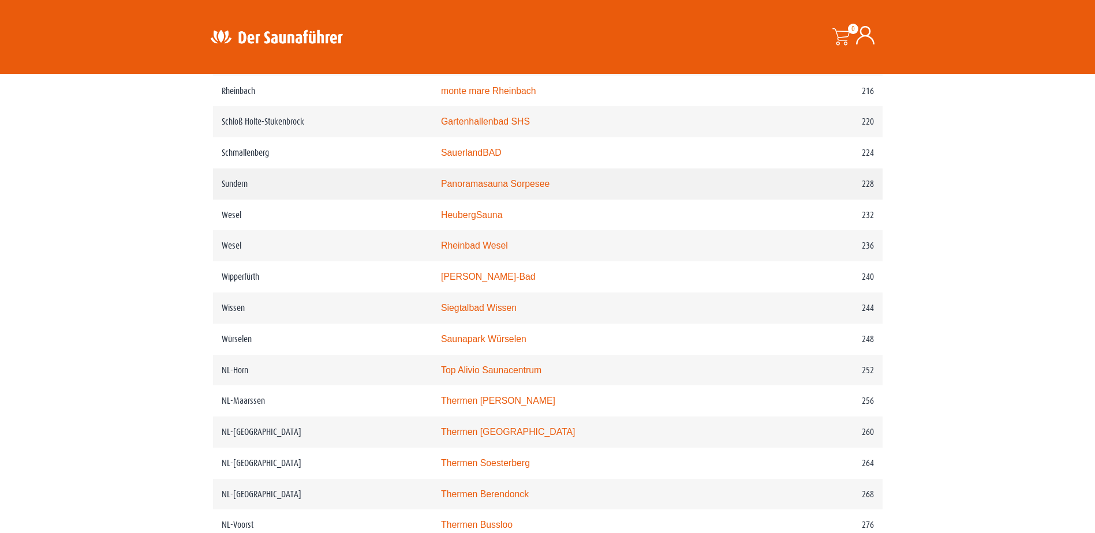
scroll to position [2136, 0]
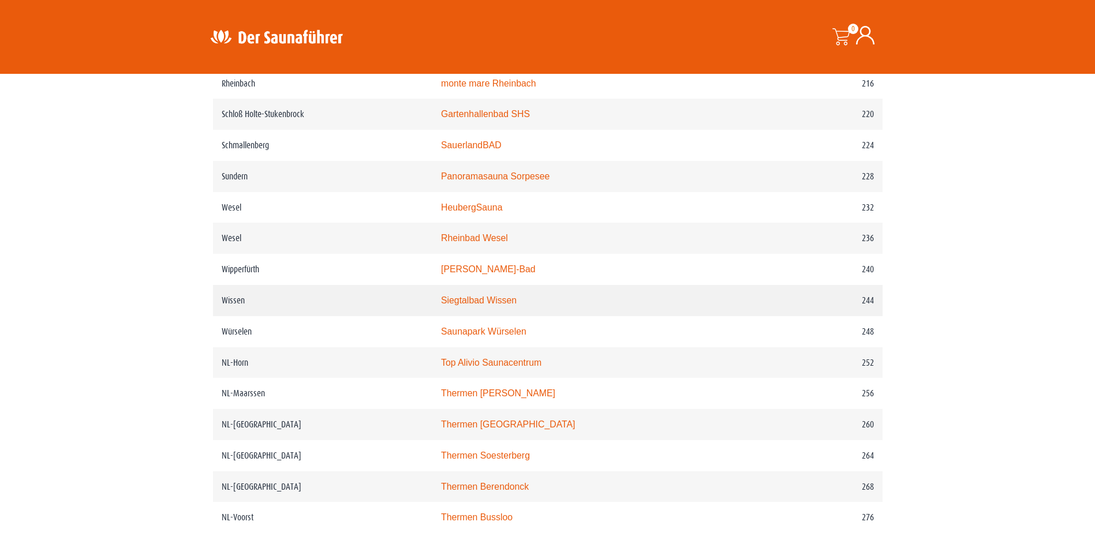
click at [517, 305] on link "Siegtalbad Wissen" at bounding box center [479, 301] width 76 height 10
click at [511, 368] on link "Top Alivio Saunacentrum" at bounding box center [491, 363] width 100 height 10
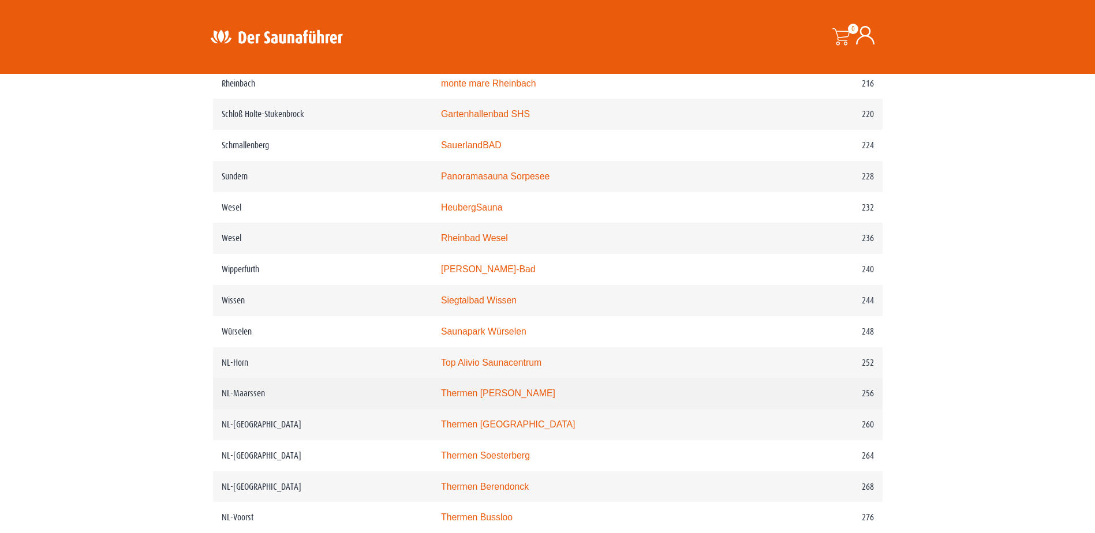
click at [517, 398] on link "Thermen Maarssen" at bounding box center [498, 393] width 114 height 10
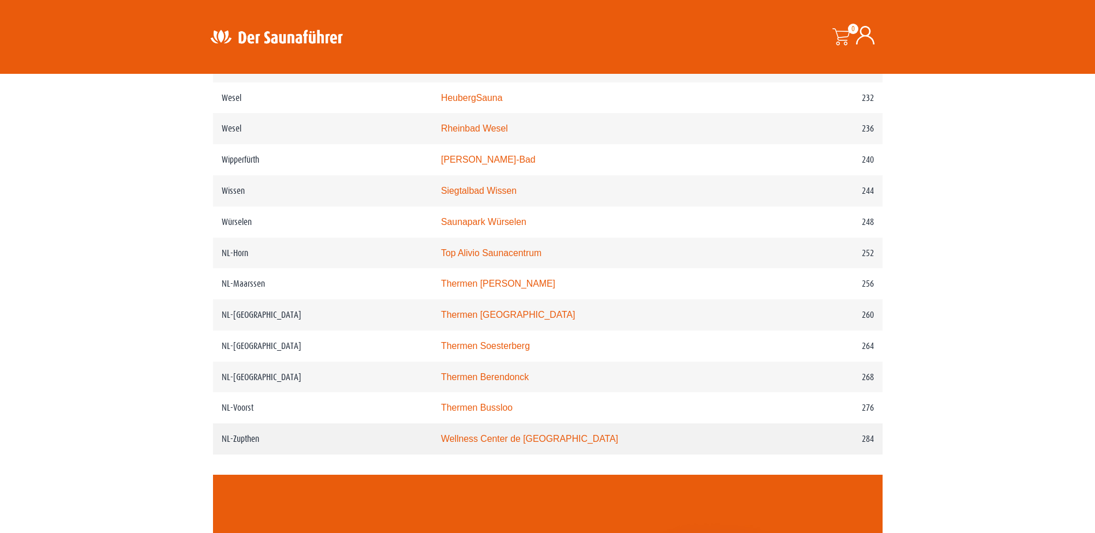
scroll to position [2251, 0]
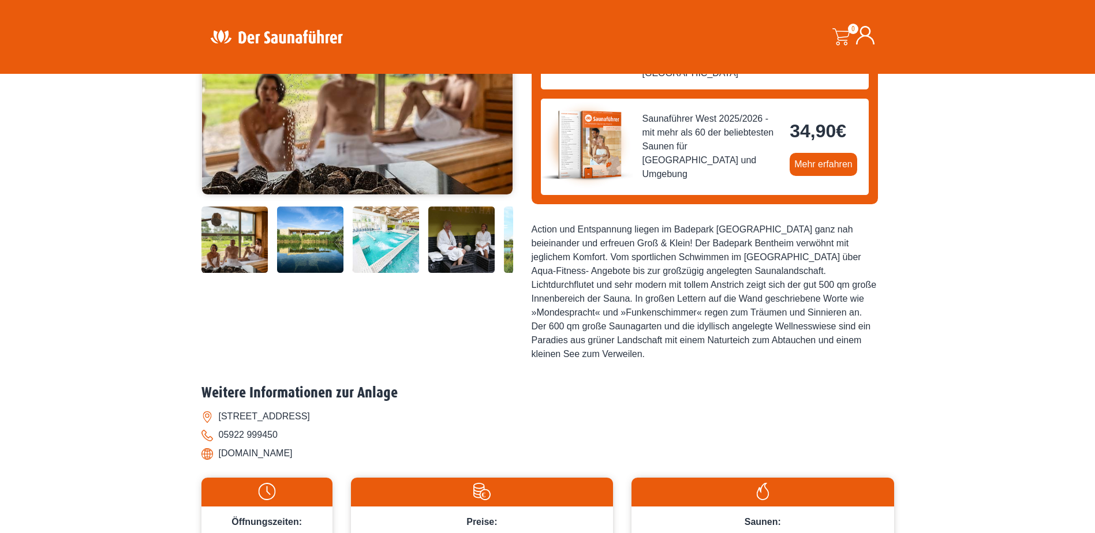
scroll to position [231, 0]
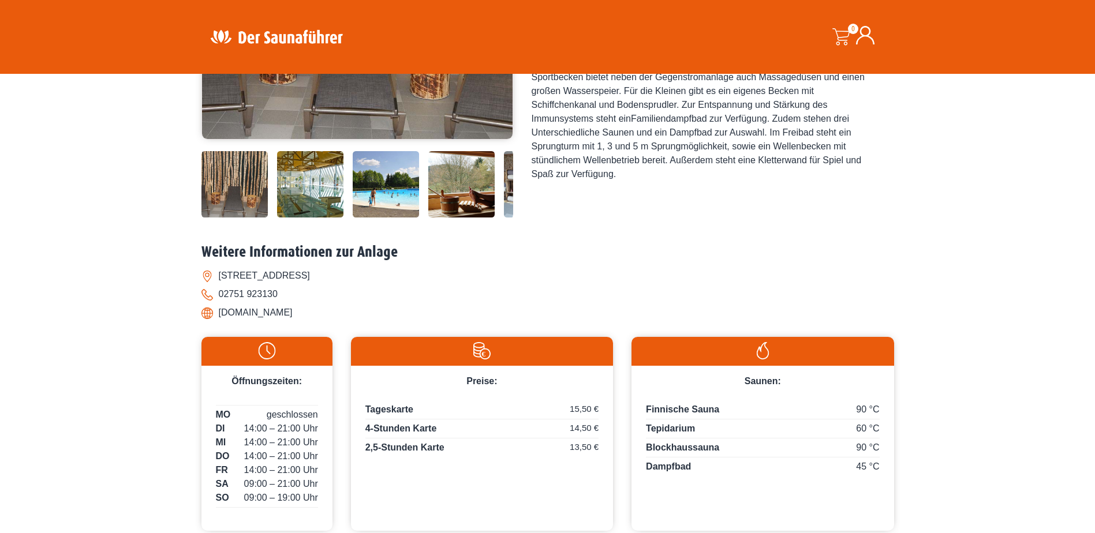
scroll to position [346, 0]
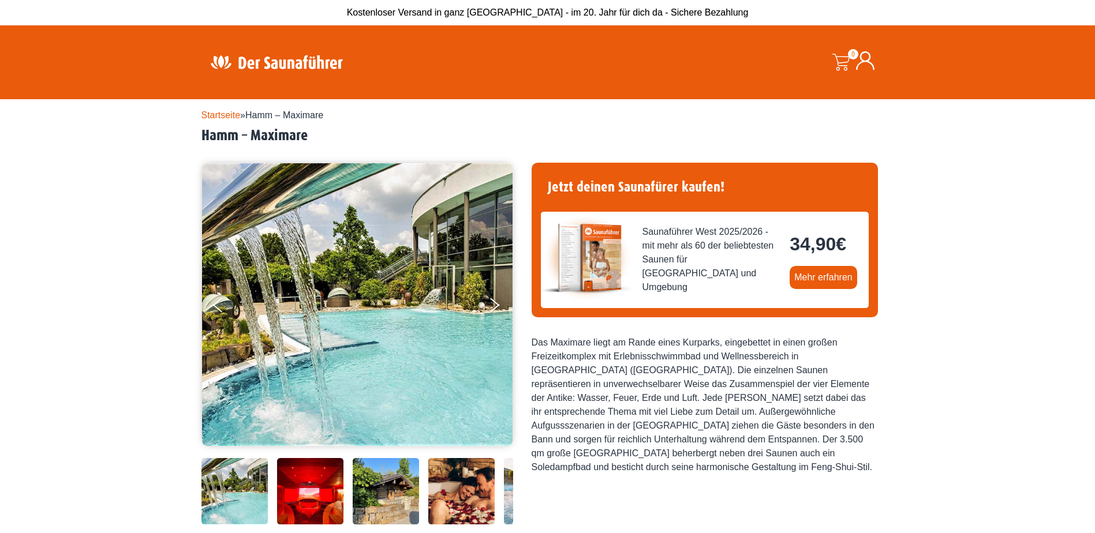
click at [766, 459] on div "Das Maximare liegt am Rande eines Kurparks, eingebettet in einen großen Freizei…" at bounding box center [705, 405] width 346 height 139
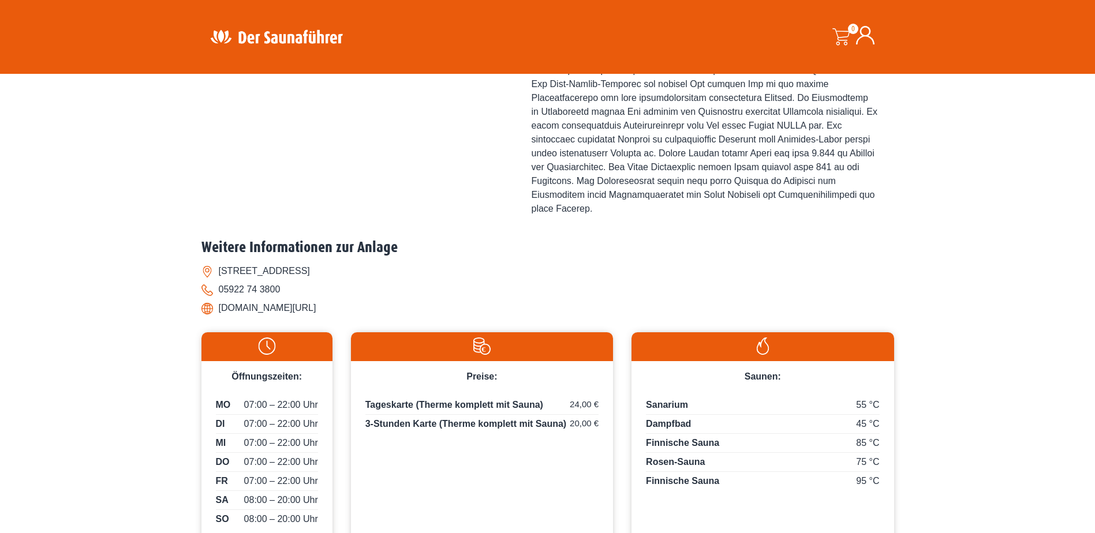
scroll to position [750, 0]
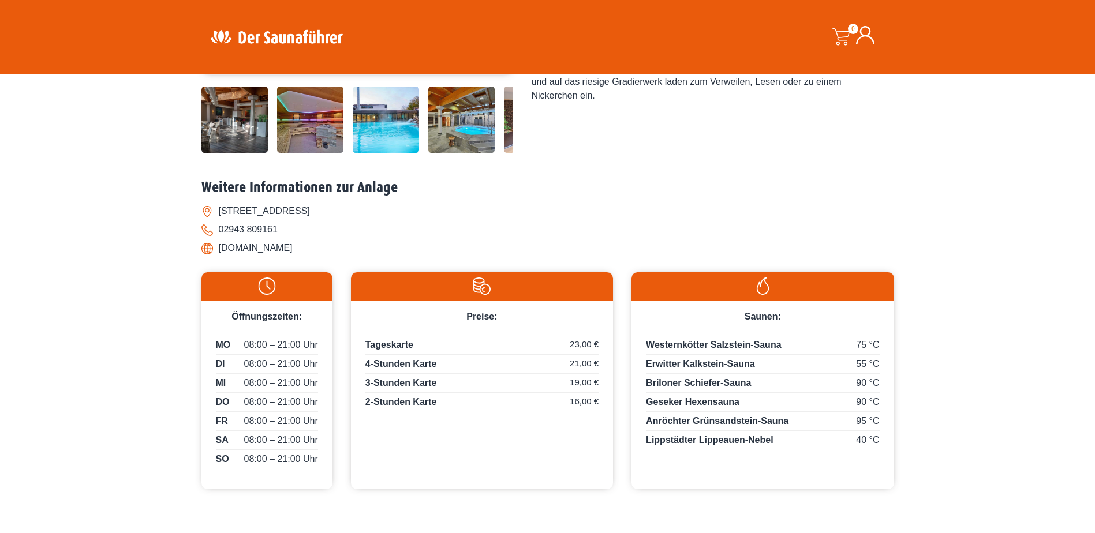
scroll to position [404, 0]
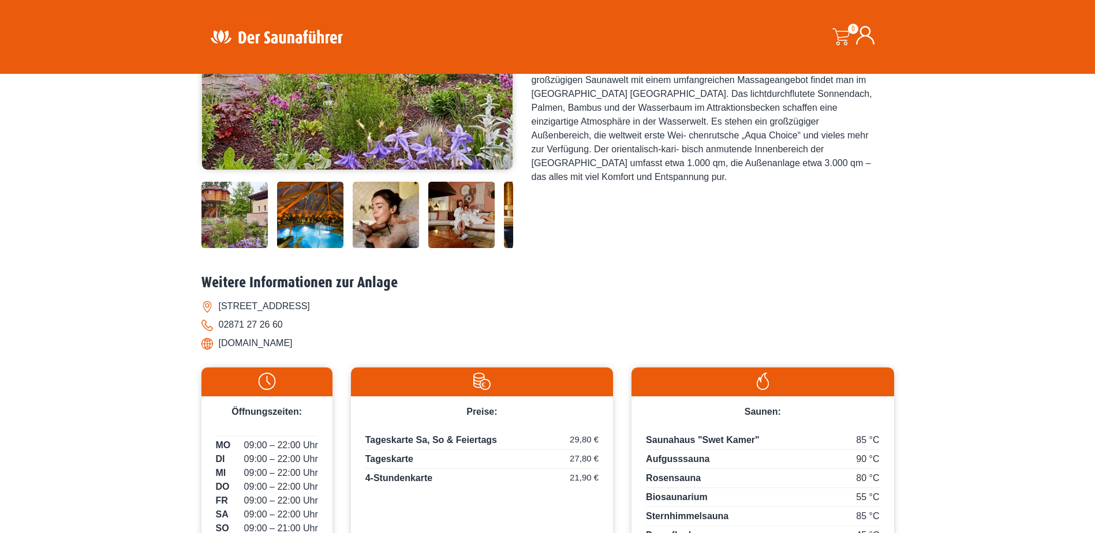
scroll to position [462, 0]
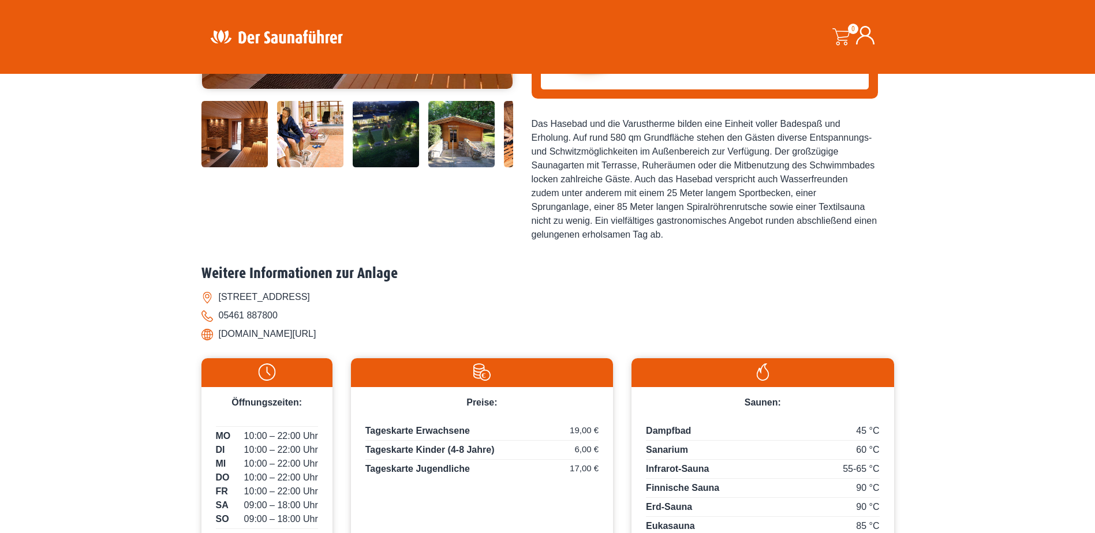
scroll to position [404, 0]
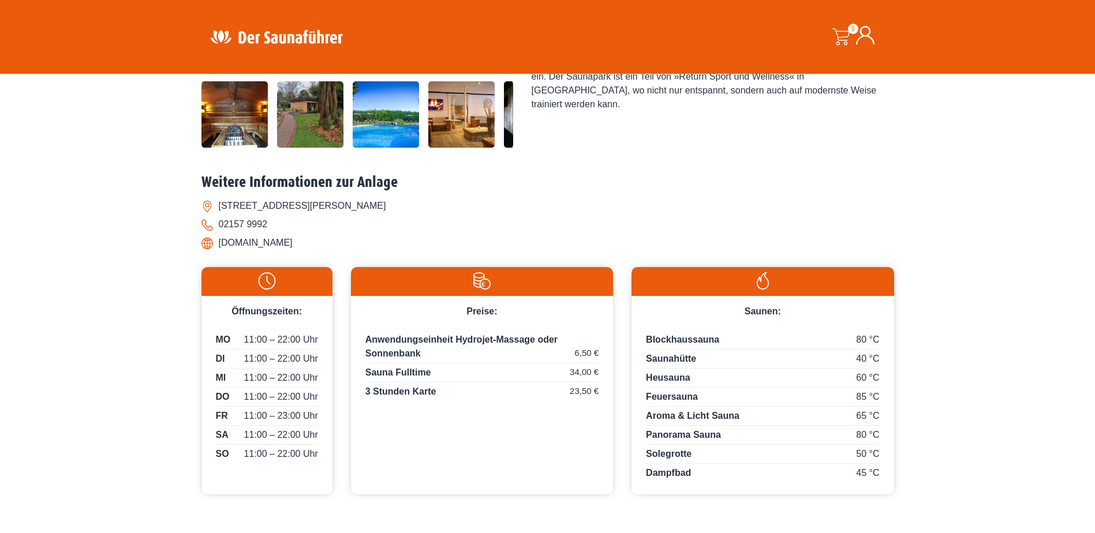
scroll to position [404, 0]
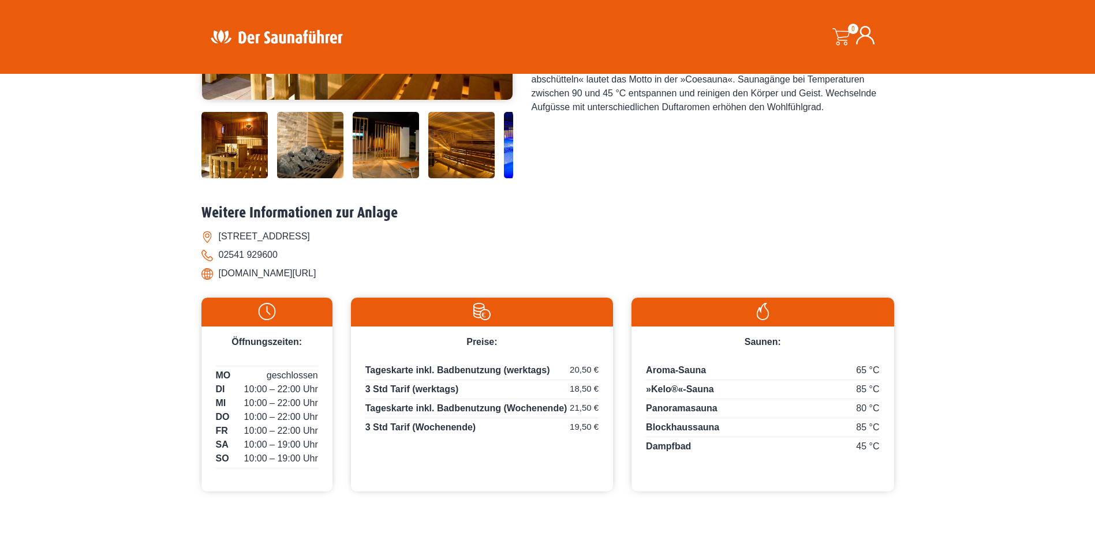
scroll to position [173, 0]
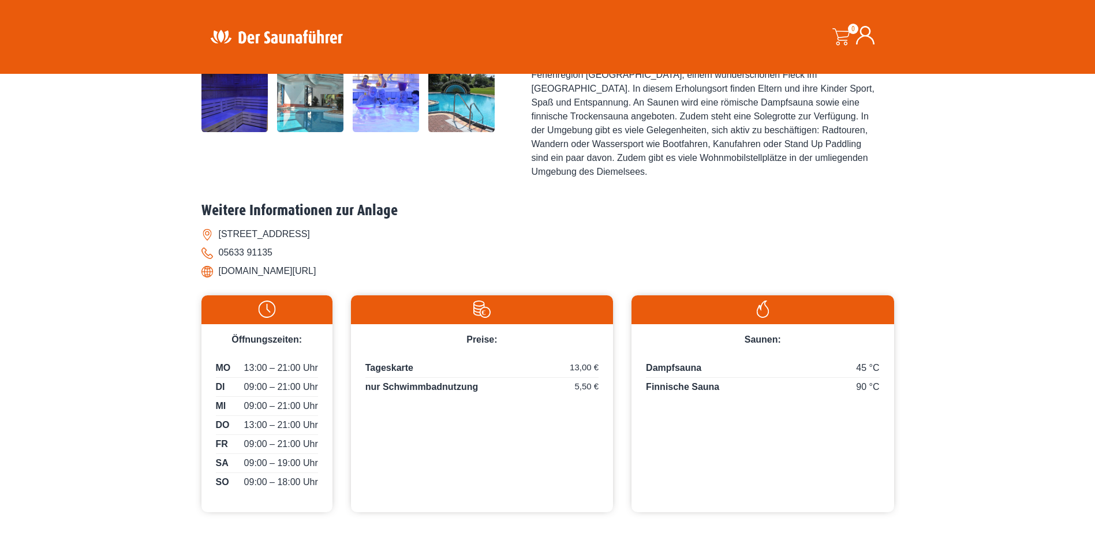
scroll to position [404, 0]
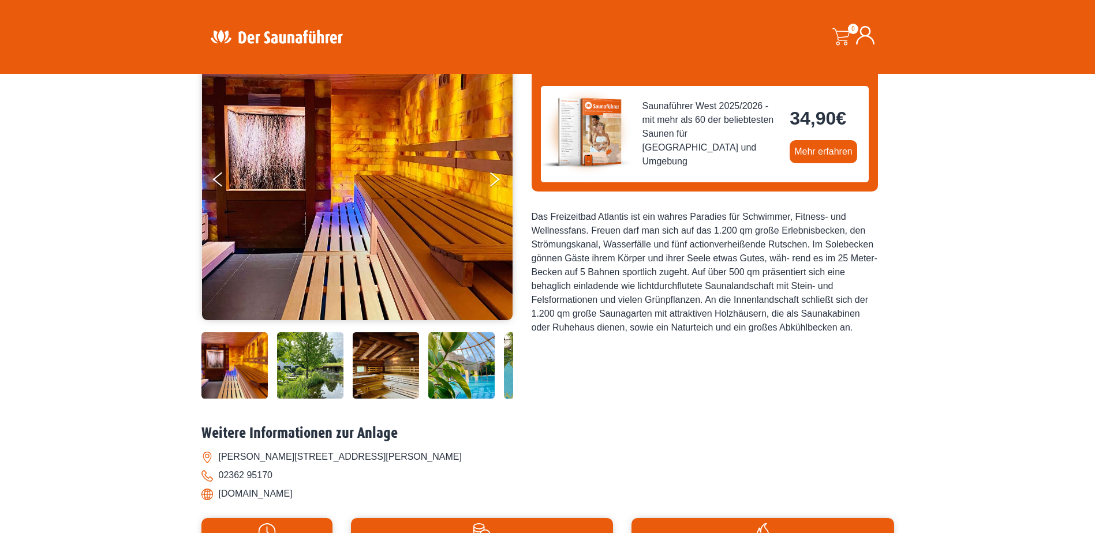
scroll to position [115, 0]
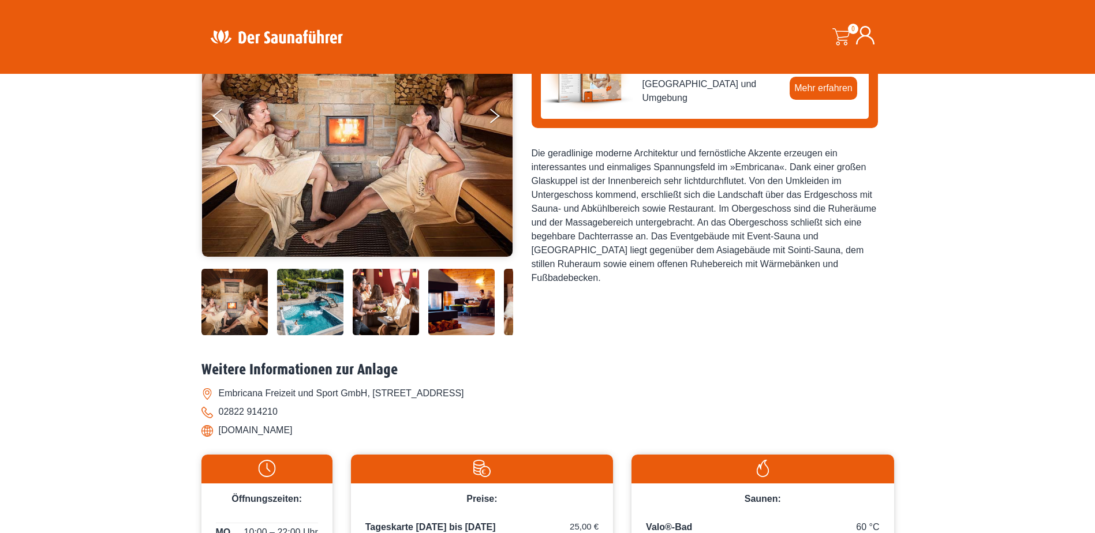
scroll to position [173, 0]
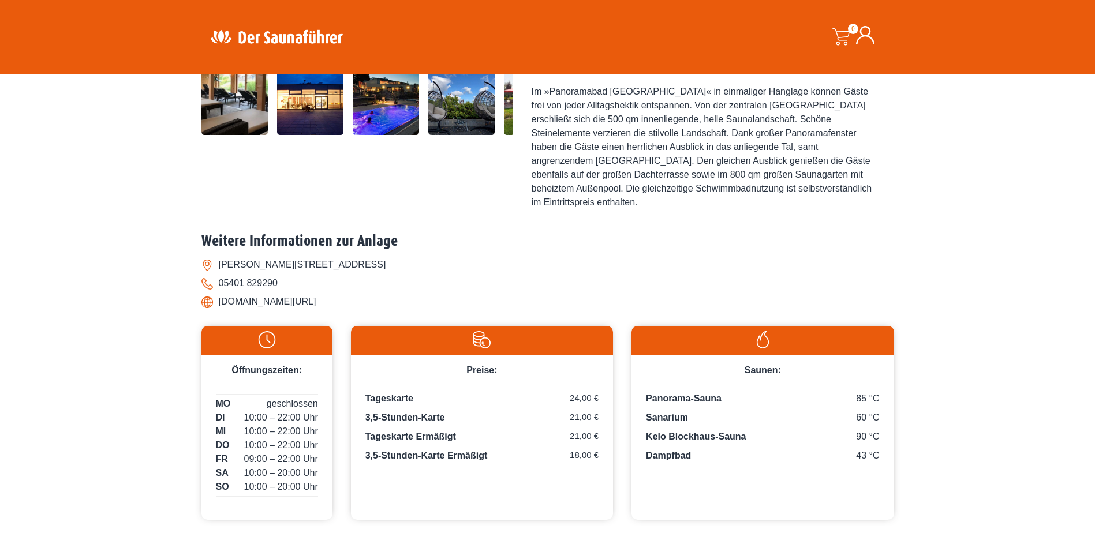
scroll to position [404, 0]
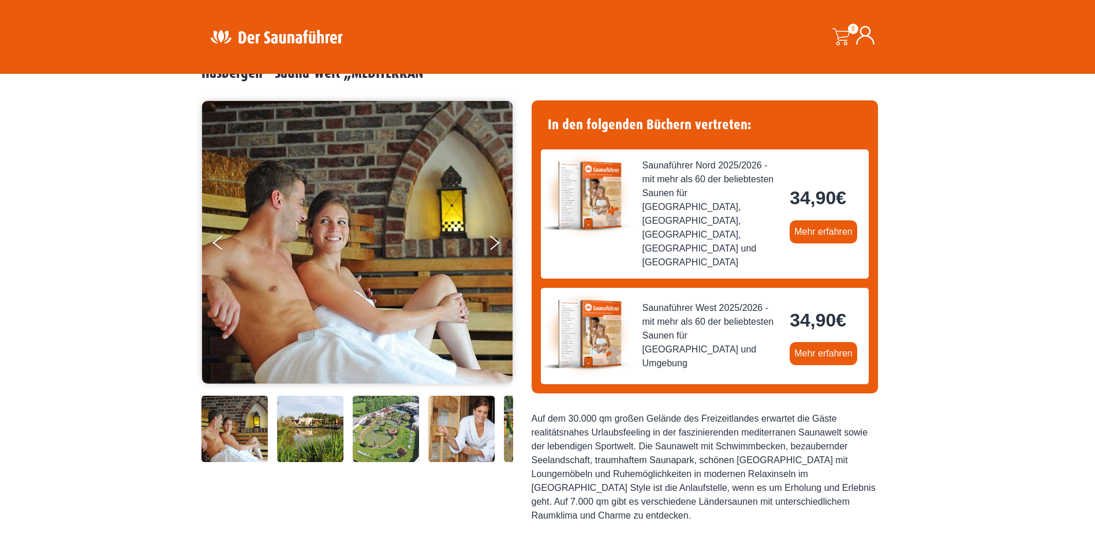
scroll to position [58, 0]
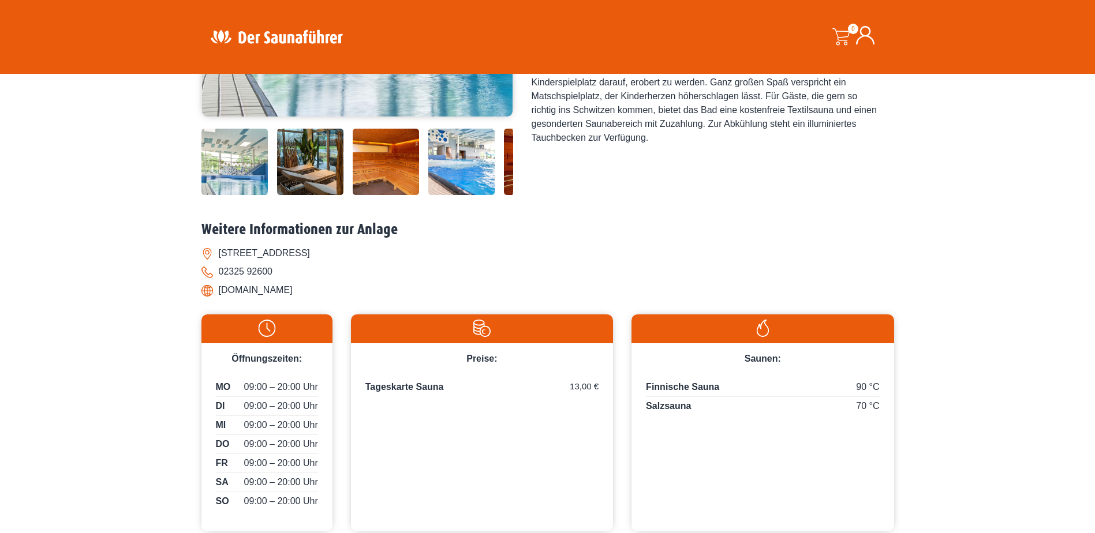
scroll to position [346, 0]
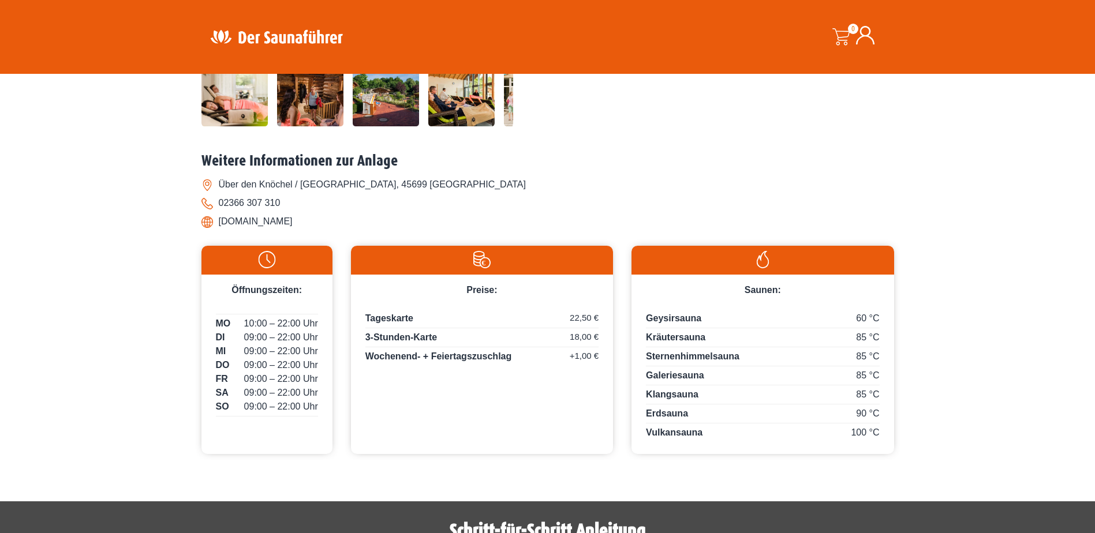
scroll to position [404, 0]
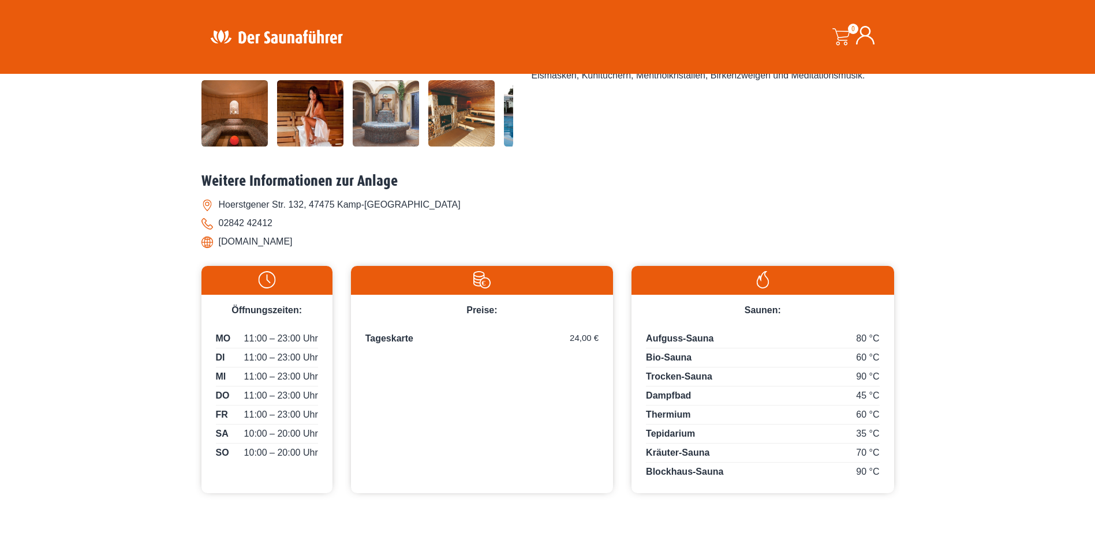
scroll to position [404, 0]
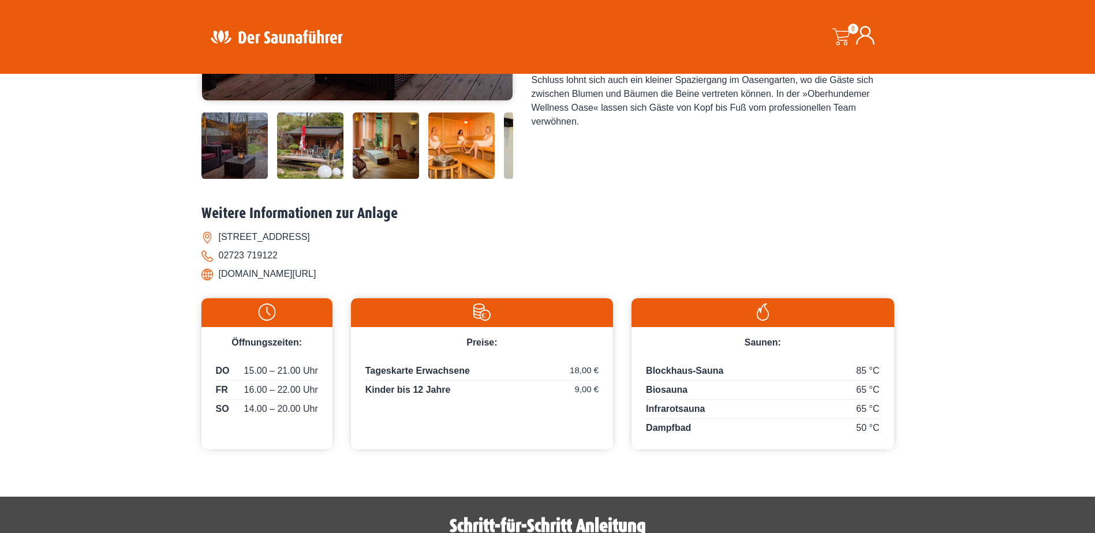
scroll to position [346, 0]
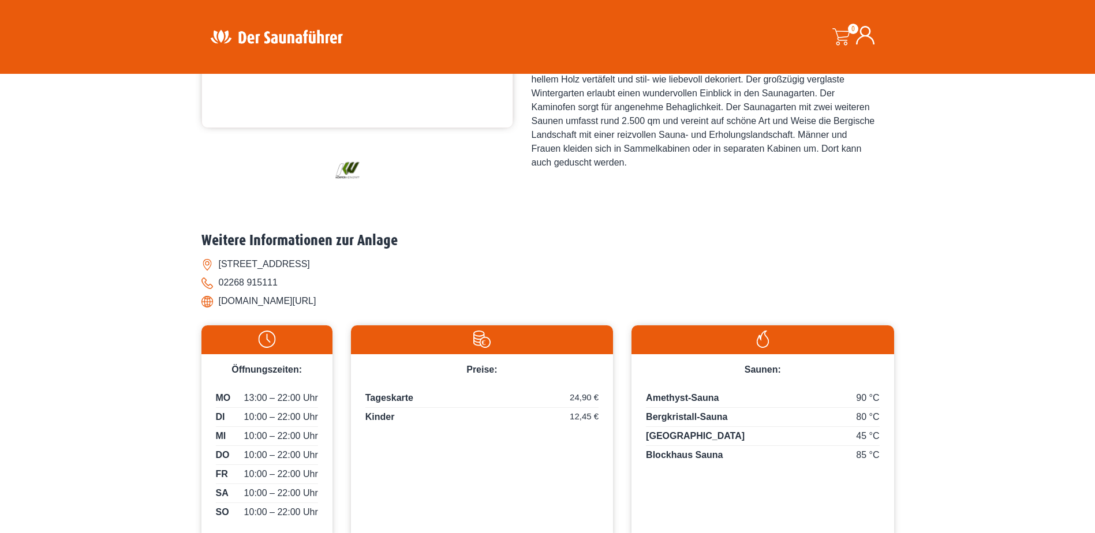
scroll to position [373, 0]
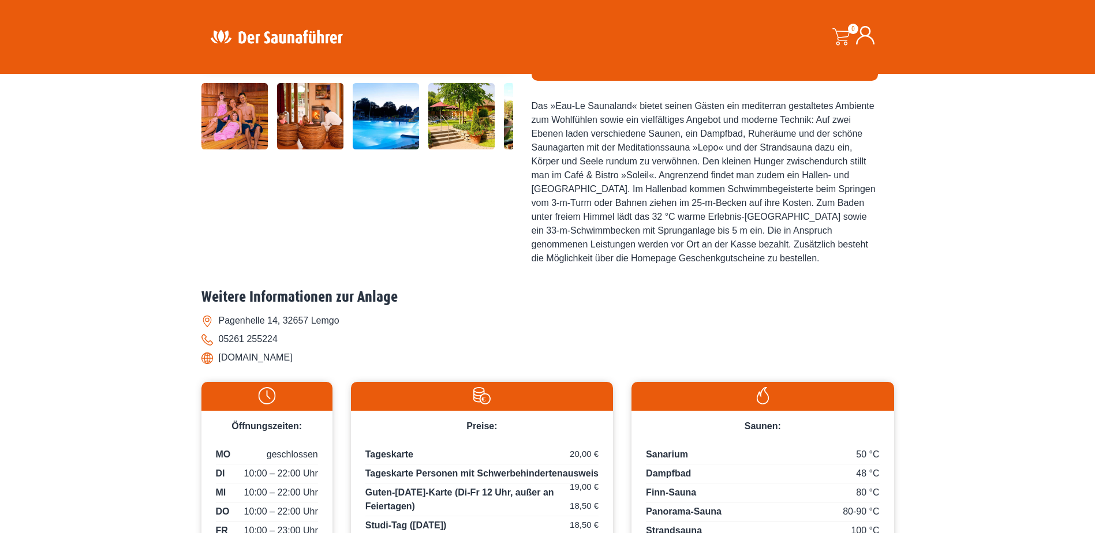
scroll to position [404, 0]
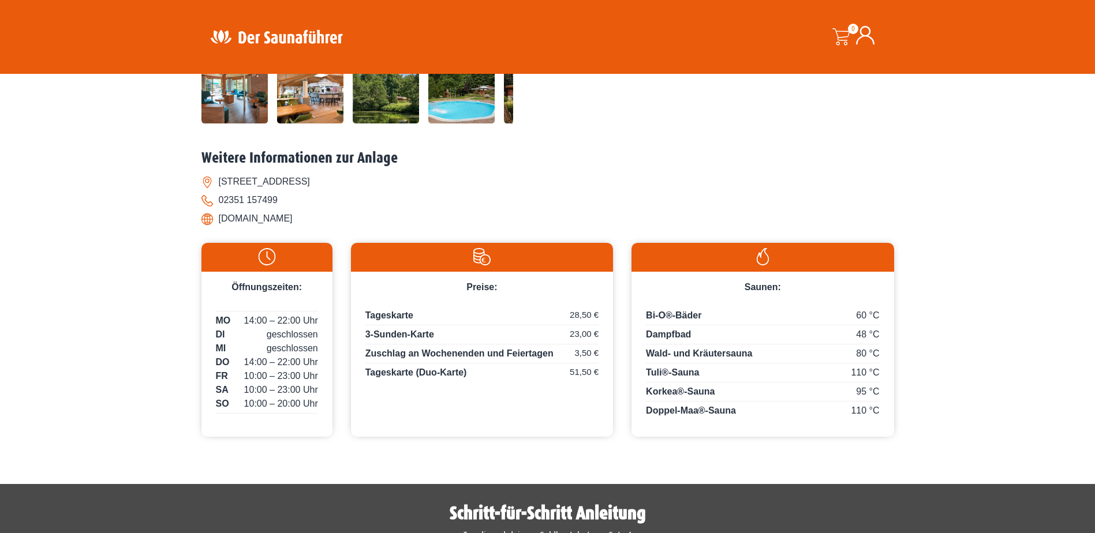
scroll to position [404, 0]
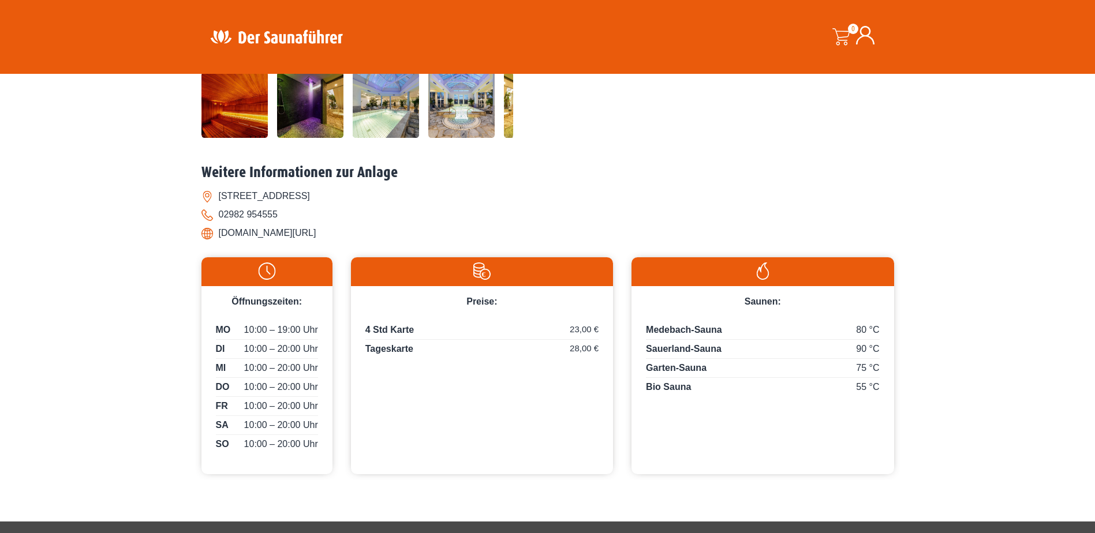
scroll to position [404, 0]
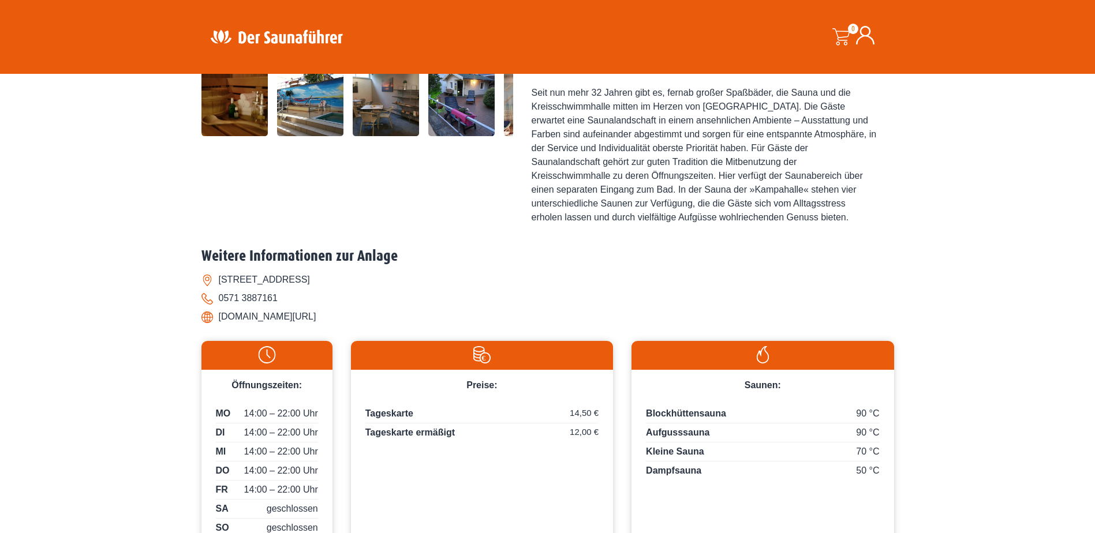
scroll to position [404, 0]
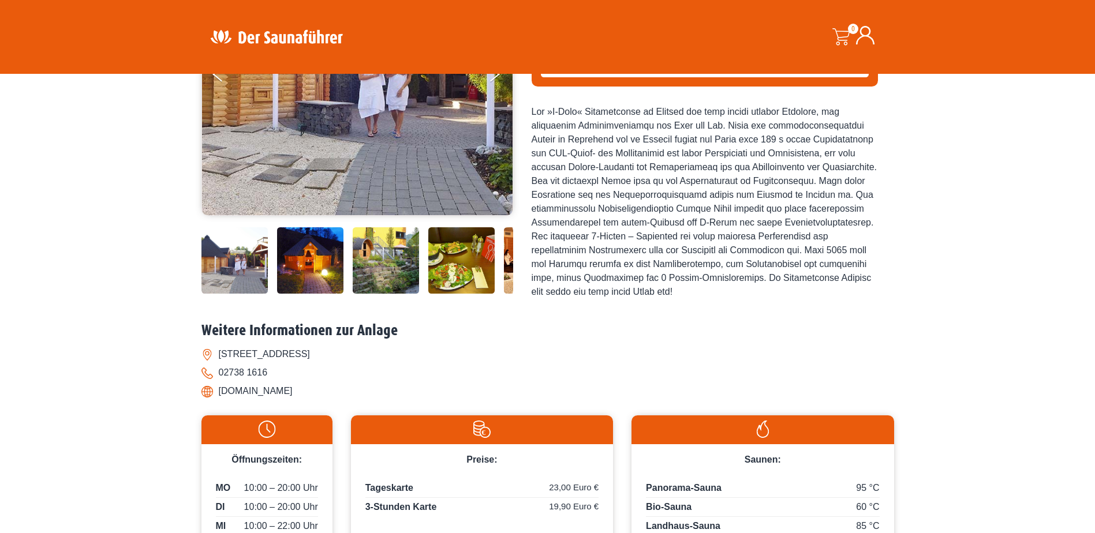
scroll to position [173, 0]
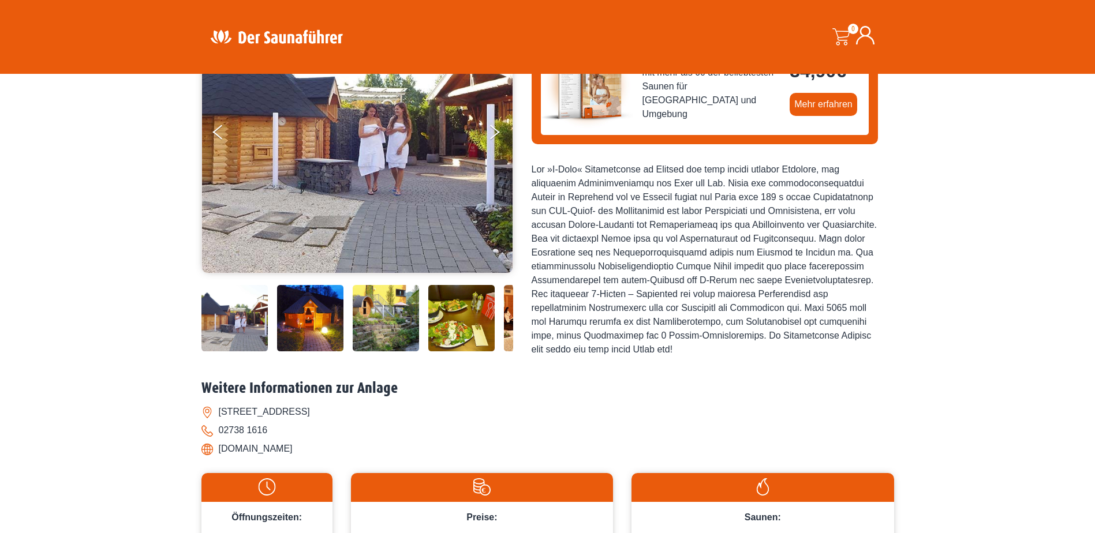
drag, startPoint x: 22, startPoint y: 2, endPoint x: 133, endPoint y: 279, distance: 298.9
click at [133, 279] on div "Startseite » Netphen – N-FLOW Freizeitpark Netphen Netphen – N-FLOW Freizeitpar…" at bounding box center [547, 317] width 1095 height 783
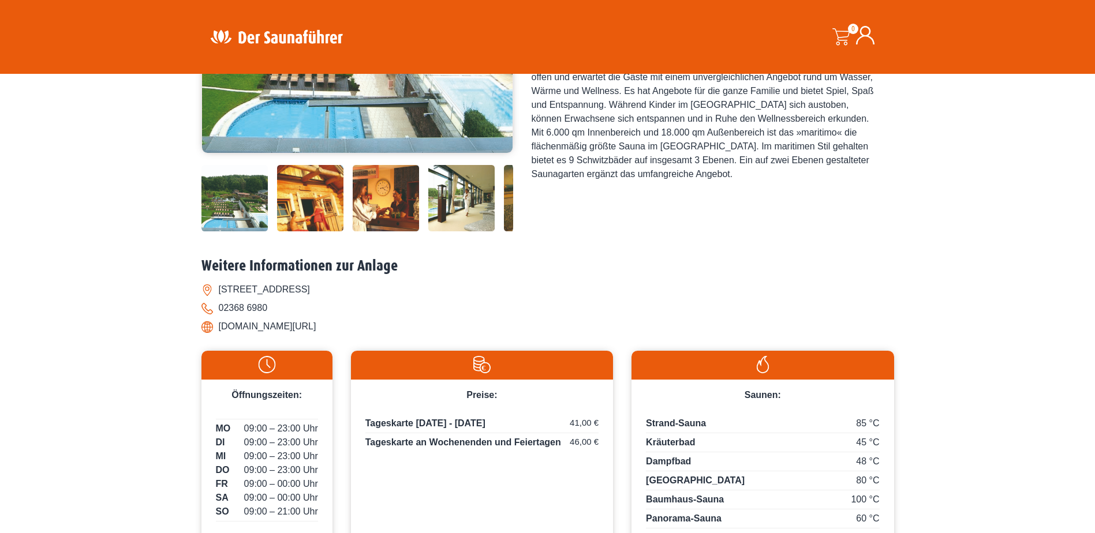
scroll to position [289, 0]
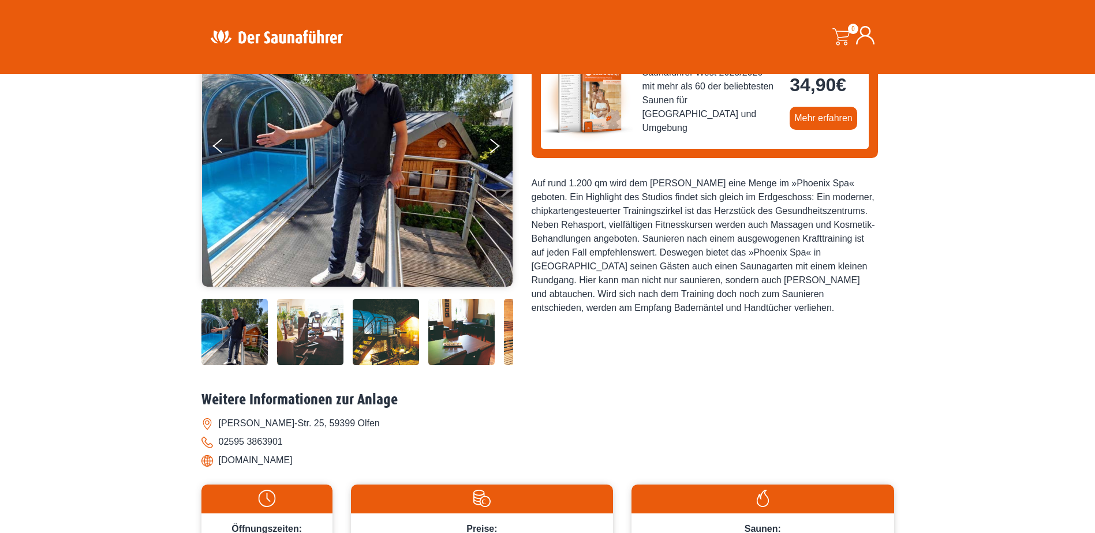
scroll to position [115, 0]
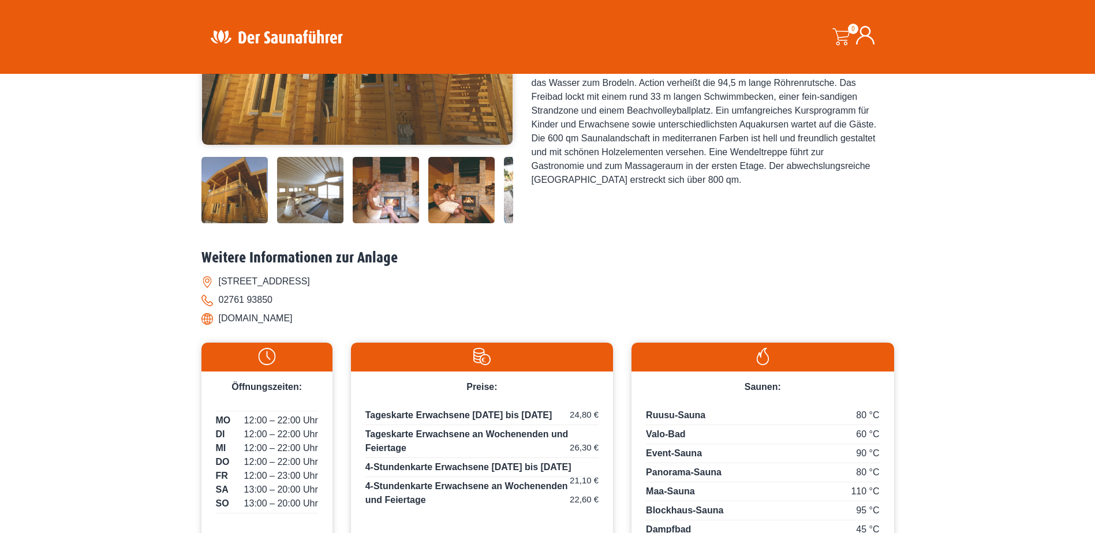
scroll to position [346, 0]
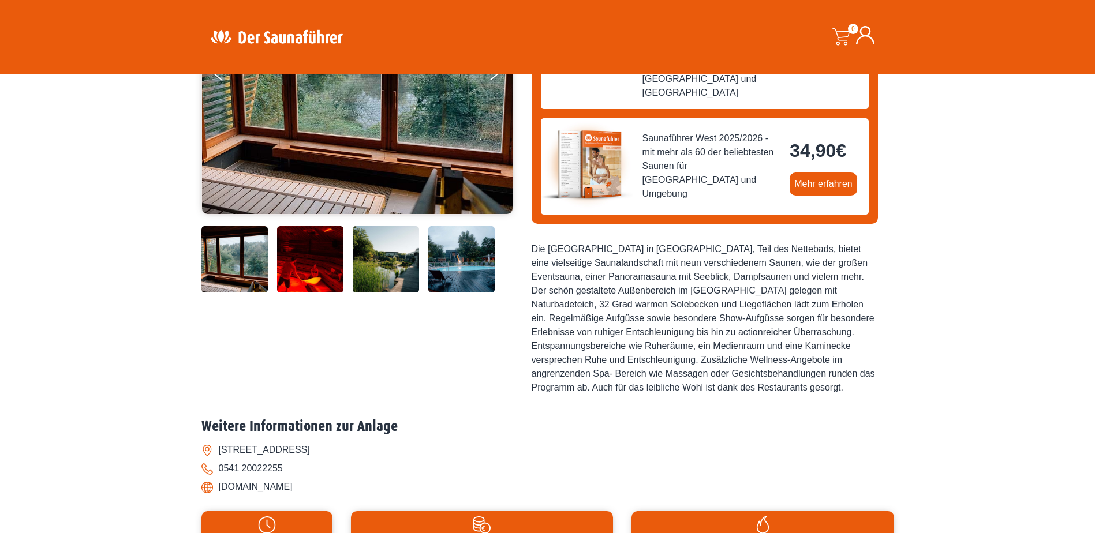
scroll to position [231, 0]
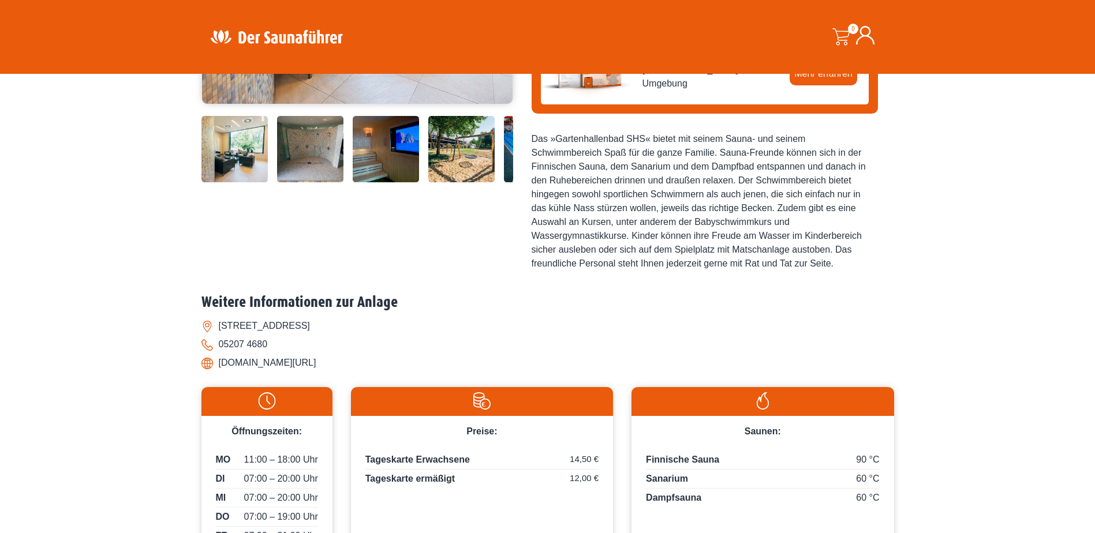
scroll to position [346, 0]
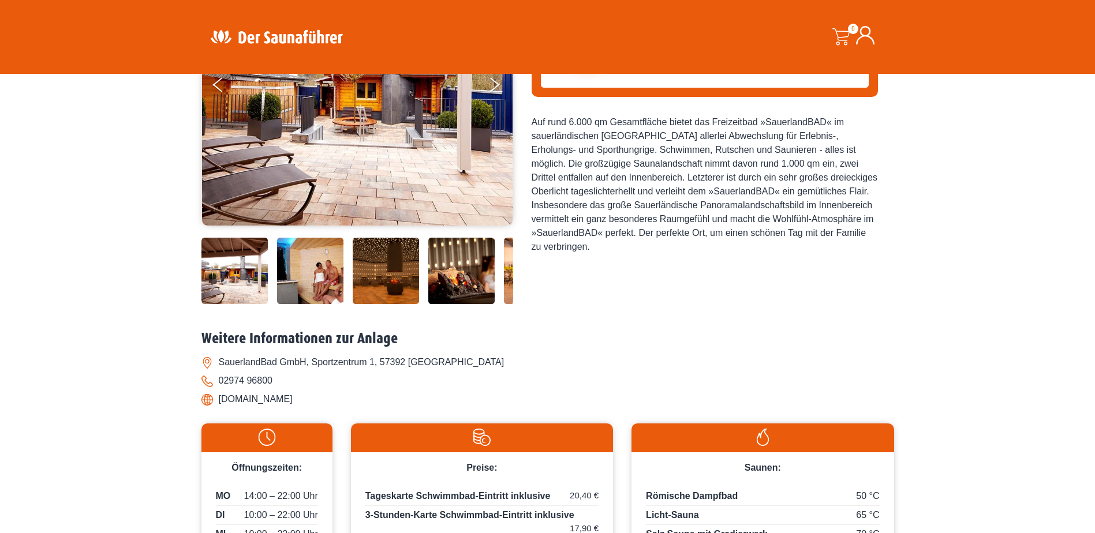
scroll to position [346, 0]
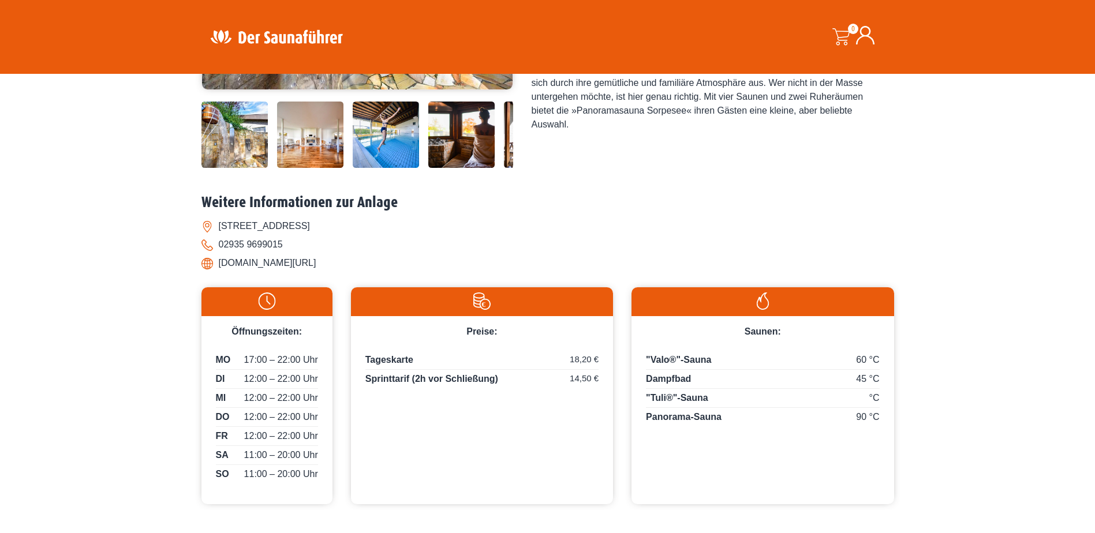
scroll to position [404, 0]
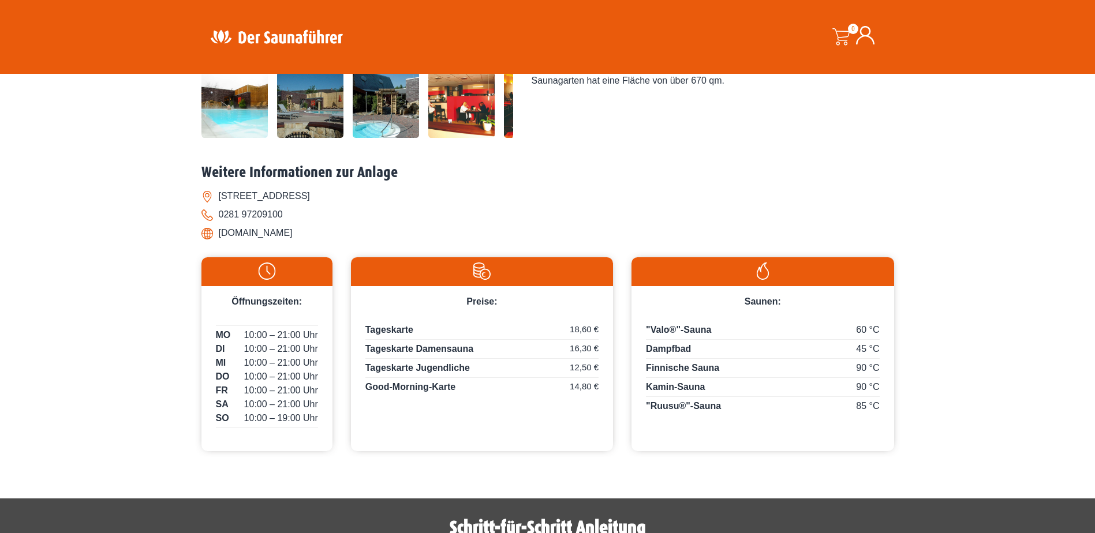
scroll to position [404, 0]
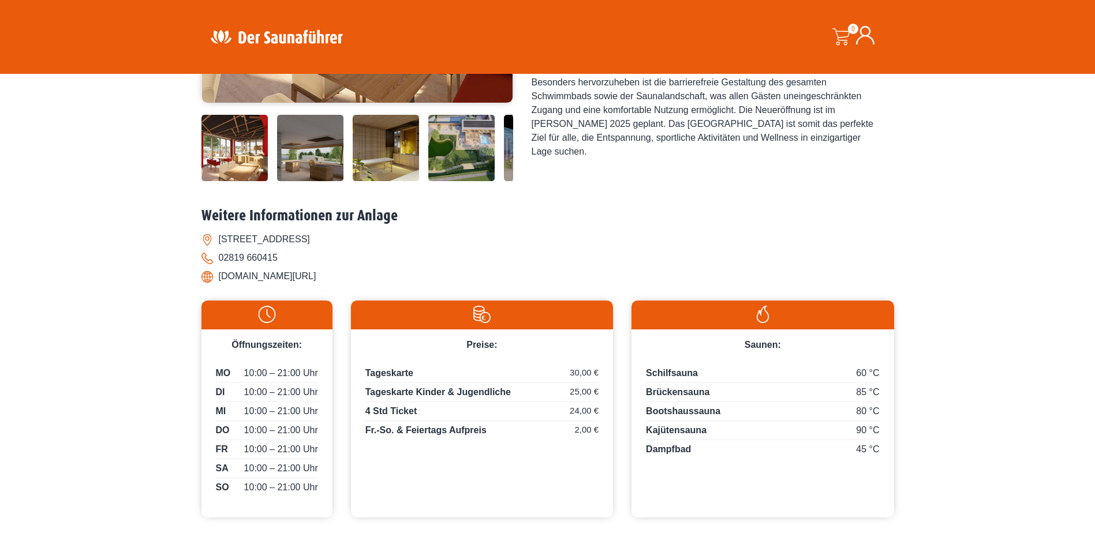
scroll to position [346, 0]
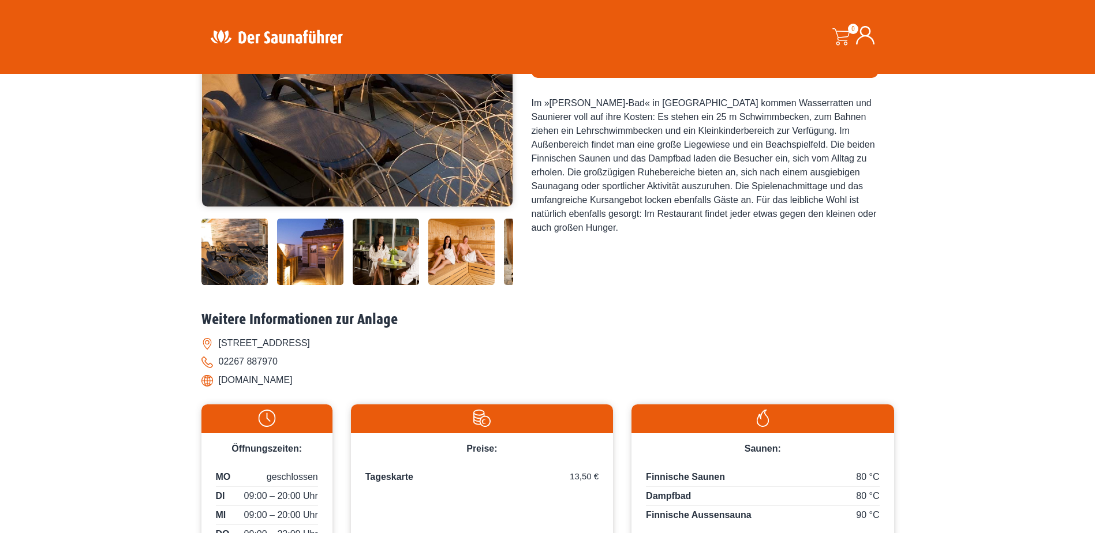
scroll to position [346, 0]
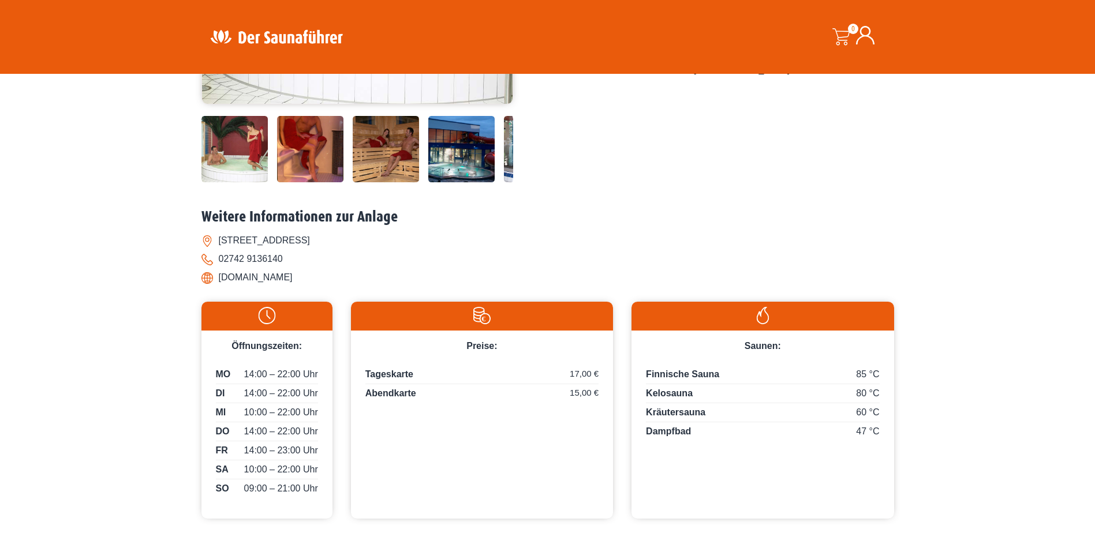
scroll to position [346, 0]
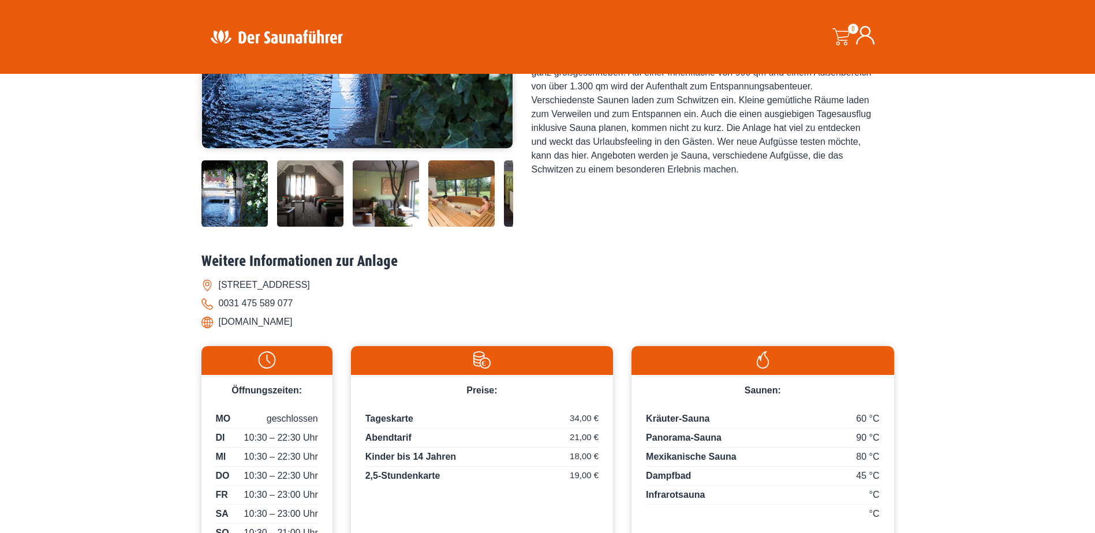
scroll to position [346, 0]
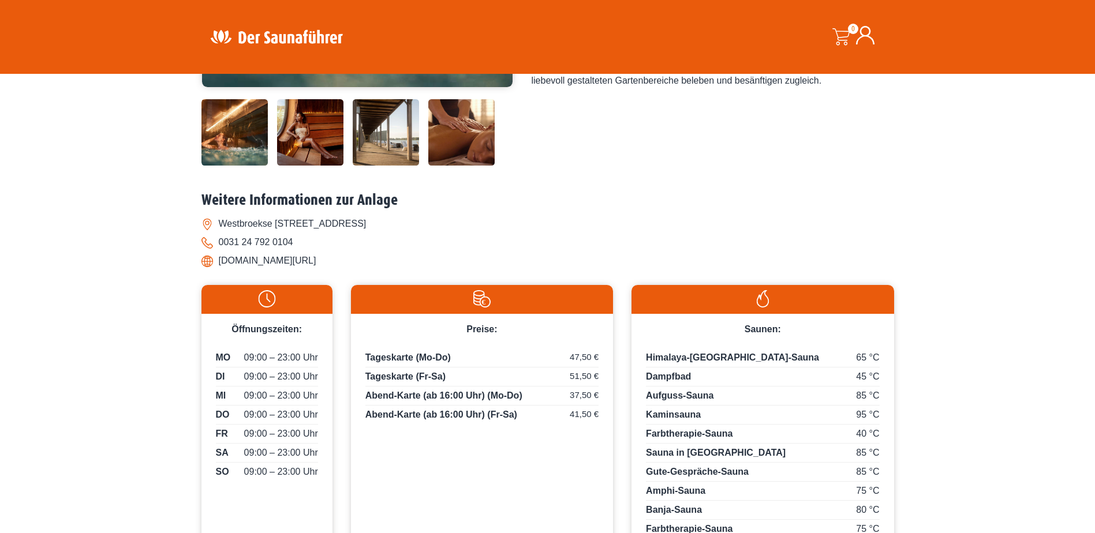
scroll to position [404, 0]
